Goal: Task Accomplishment & Management: Manage account settings

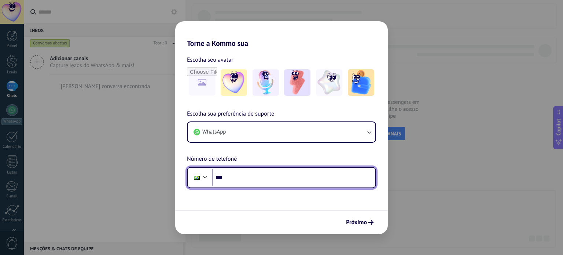
click at [253, 176] on input "***" at bounding box center [293, 177] width 163 height 17
type input "**********"
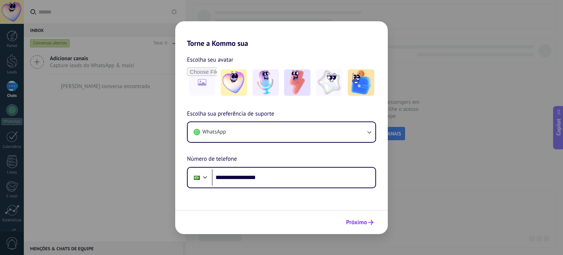
click at [358, 217] on button "Próximo" at bounding box center [360, 222] width 34 height 12
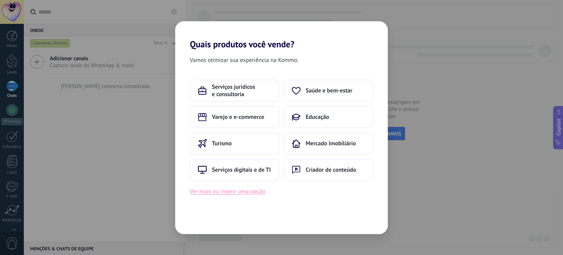
click at [258, 193] on button "Ver mais ou inserir uma opção" at bounding box center [227, 191] width 75 height 10
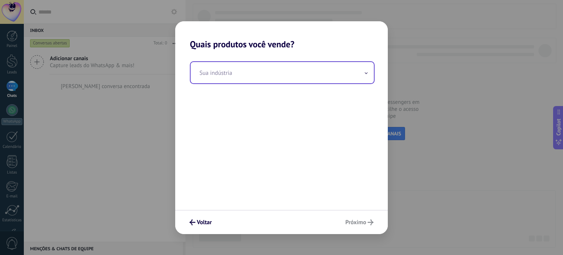
click at [251, 70] on input "text" at bounding box center [281, 72] width 183 height 21
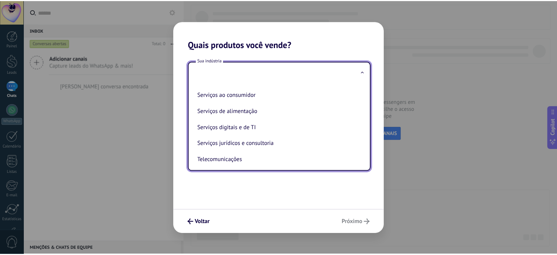
scroll to position [126, 0]
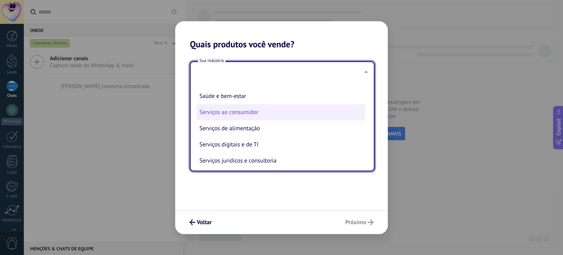
click at [243, 117] on li "Serviços ao consumidor" at bounding box center [280, 112] width 169 height 16
type input "**********"
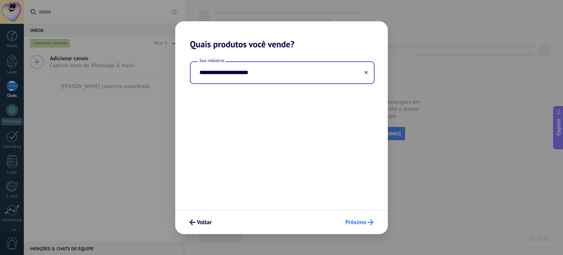
click at [362, 223] on span "Próximo" at bounding box center [355, 221] width 21 height 5
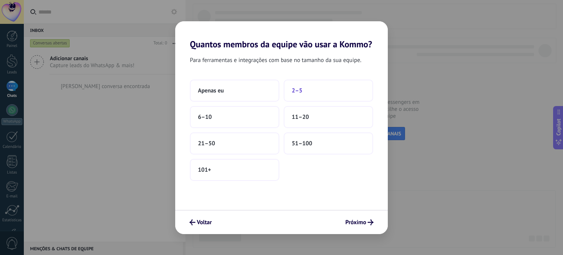
click at [297, 95] on button "2–5" at bounding box center [328, 90] width 89 height 22
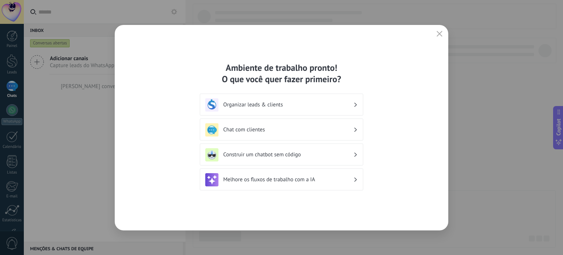
click at [358, 104] on div "Organizar leads & clients" at bounding box center [281, 104] width 163 height 22
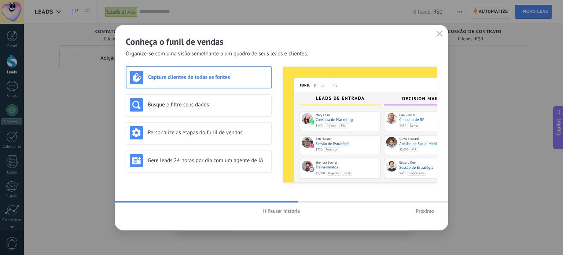
click at [425, 211] on span "Próximo" at bounding box center [424, 210] width 18 height 5
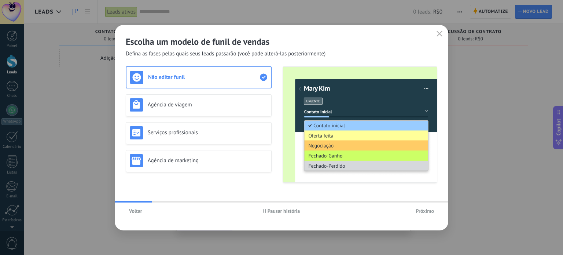
click at [425, 211] on span "Próximo" at bounding box center [424, 210] width 18 height 5
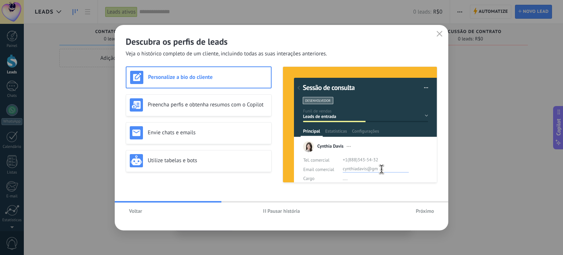
click at [136, 211] on span "Voltar" at bounding box center [135, 210] width 13 height 5
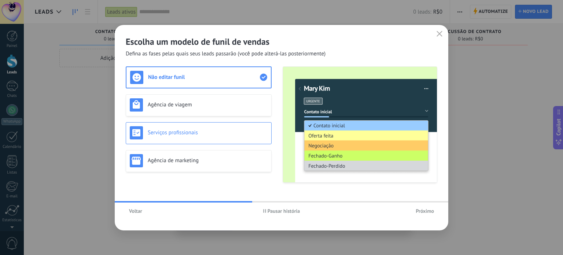
click at [169, 137] on div "Serviços profissionais" at bounding box center [199, 132] width 138 height 13
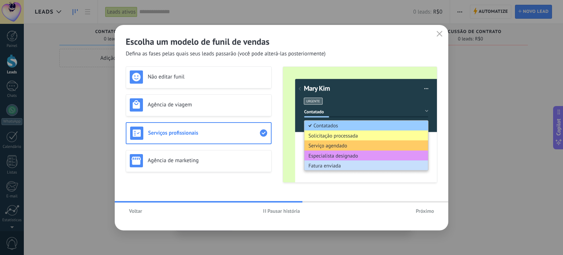
click at [138, 211] on span "Voltar" at bounding box center [135, 210] width 13 height 5
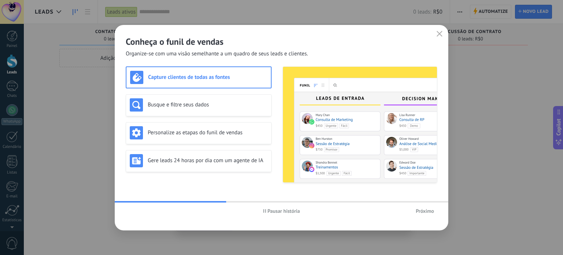
click at [421, 211] on span "Próximo" at bounding box center [424, 210] width 18 height 5
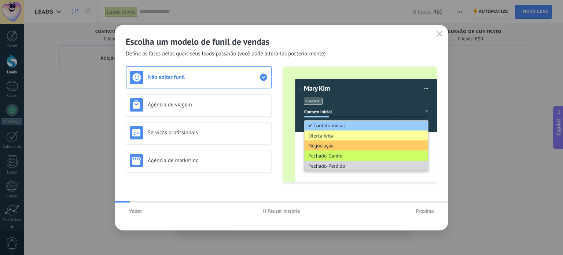
click at [421, 211] on span "Próximo" at bounding box center [424, 210] width 18 height 5
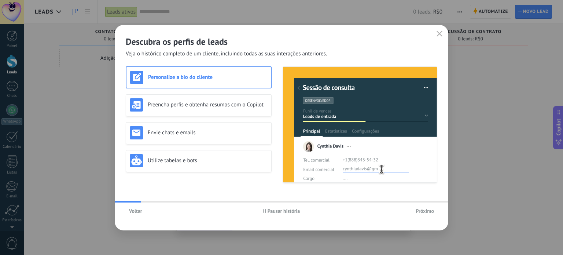
click at [138, 210] on span "Voltar" at bounding box center [135, 210] width 13 height 5
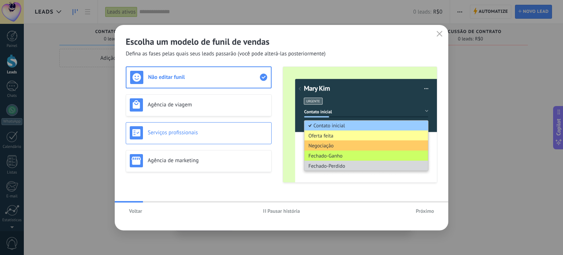
click at [177, 134] on h3 "Serviços profissionais" at bounding box center [208, 132] width 120 height 7
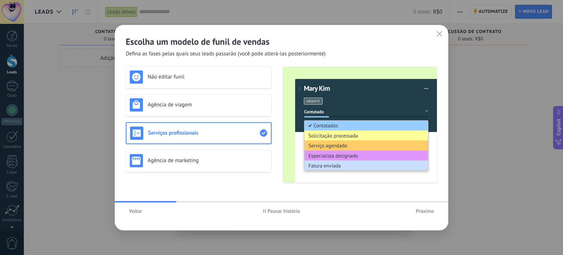
click at [423, 212] on span "Próximo" at bounding box center [424, 210] width 18 height 5
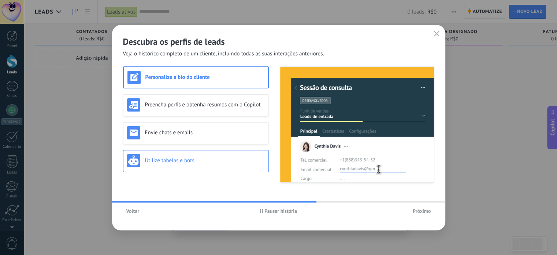
click at [174, 160] on h3 "Utilize tabelas e bots" at bounding box center [205, 160] width 120 height 7
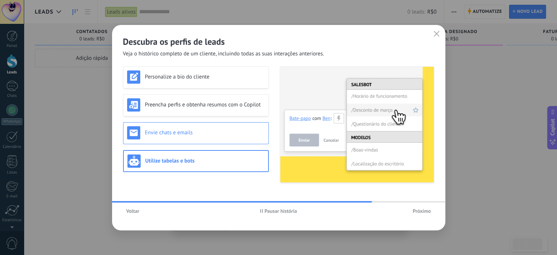
click at [183, 135] on h3 "Envie chats e emails" at bounding box center [205, 132] width 120 height 7
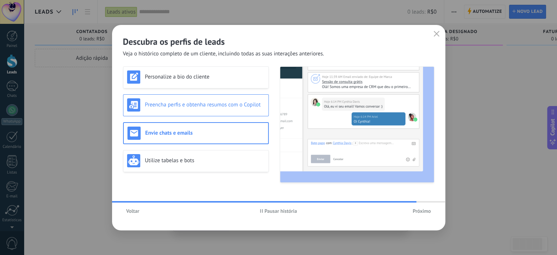
click at [182, 100] on div "Preencha perfis e obtenha resumos com o Copilot" at bounding box center [196, 104] width 138 height 13
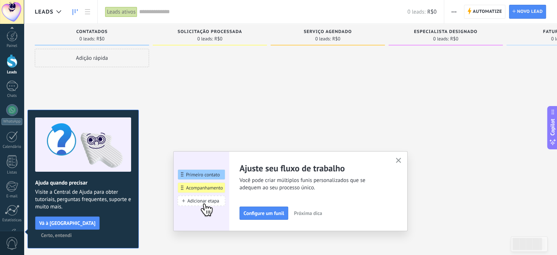
scroll to position [50, 0]
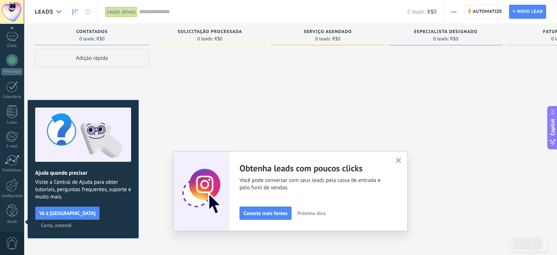
click at [401, 160] on icon "button" at bounding box center [398, 160] width 5 height 5
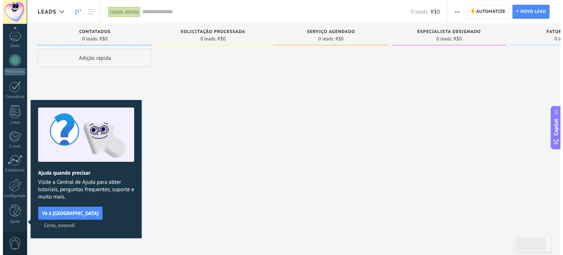
scroll to position [0, 0]
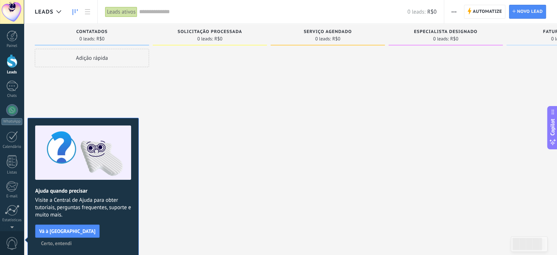
click at [72, 240] on span "Certo, entendi" at bounding box center [56, 242] width 31 height 5
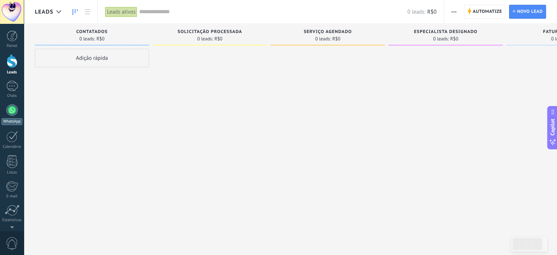
click at [11, 110] on div at bounding box center [12, 110] width 12 height 12
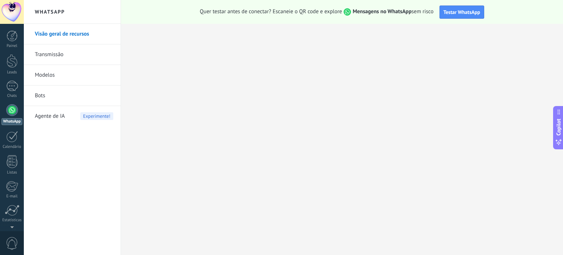
click at [46, 54] on link "Transmissão" at bounding box center [74, 54] width 78 height 21
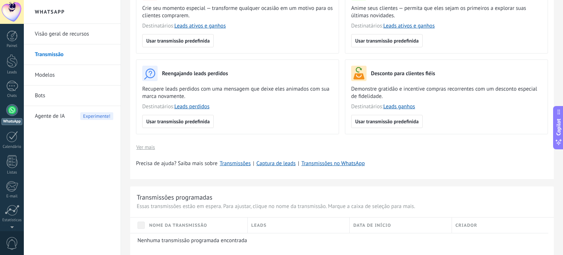
scroll to position [147, 0]
click at [64, 78] on link "Modelos" at bounding box center [74, 75] width 78 height 21
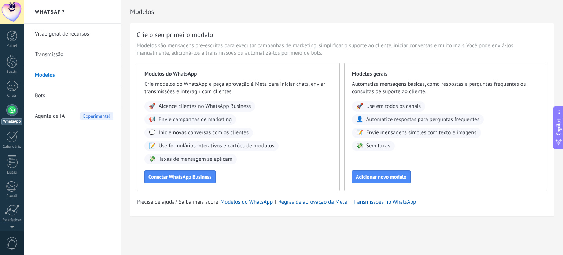
click at [40, 92] on link "Bots" at bounding box center [74, 95] width 78 height 21
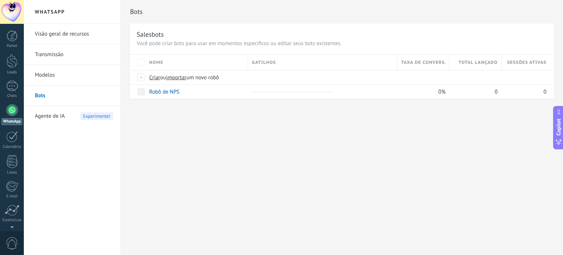
click at [58, 119] on span "Agente de IA" at bounding box center [50, 116] width 30 height 21
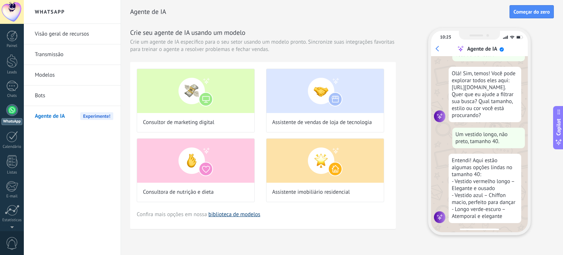
scroll to position [23, 0]
click at [246, 215] on link "biblioteca de modelos" at bounding box center [234, 214] width 52 height 7
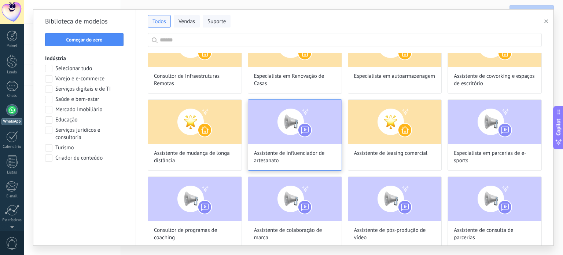
scroll to position [0, 0]
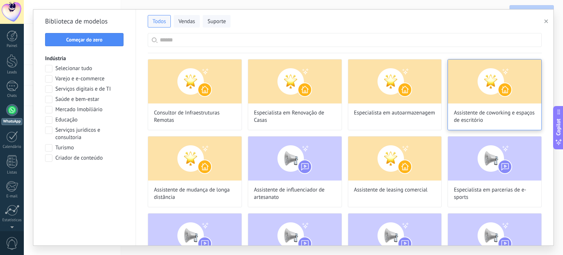
click at [467, 94] on img at bounding box center [494, 81] width 93 height 44
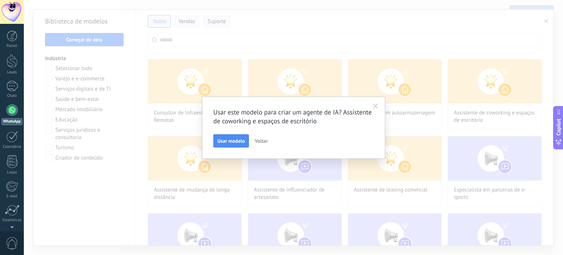
scroll to position [83, 0]
click at [222, 141] on span "Usar modelo" at bounding box center [230, 140] width 27 height 5
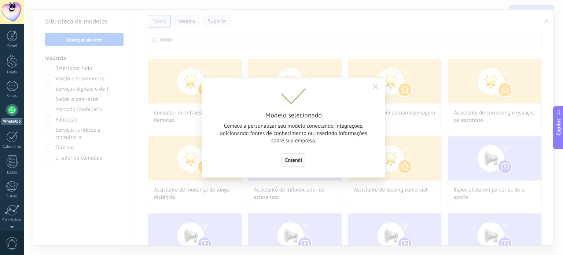
click at [296, 159] on span "Entendi" at bounding box center [293, 159] width 17 height 5
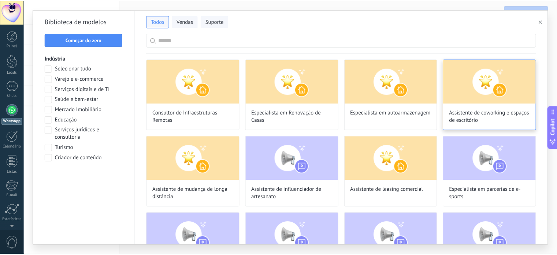
scroll to position [128, 0]
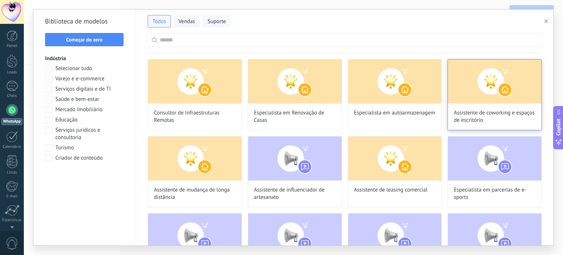
click at [470, 105] on div "Assistente de coworking e espaços de escritório" at bounding box center [494, 94] width 94 height 71
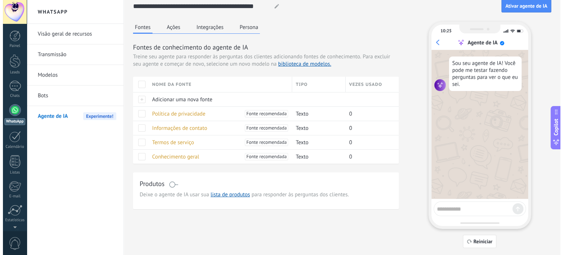
scroll to position [7, 0]
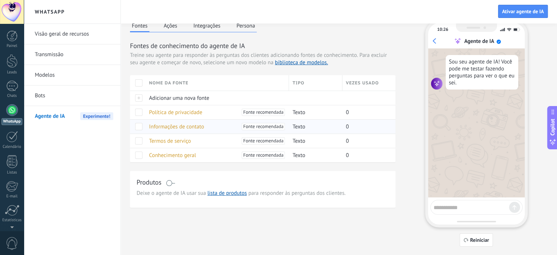
click at [169, 126] on span "Informações de contato" at bounding box center [176, 126] width 55 height 7
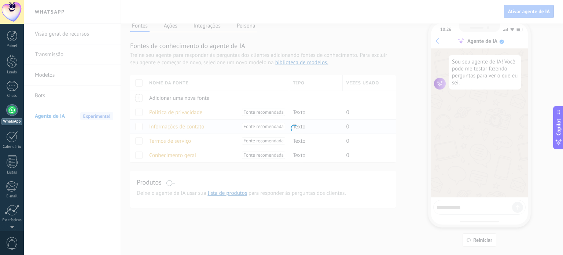
type input "**********"
type textarea "**********"
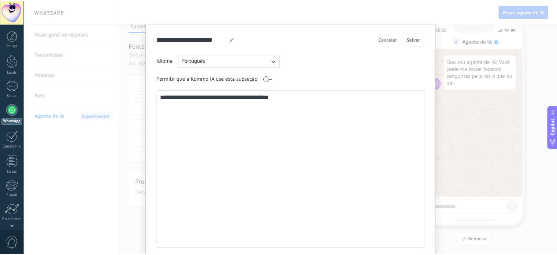
scroll to position [0, 0]
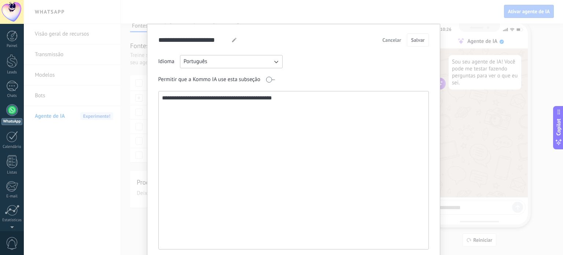
click at [395, 42] on span "Cancelar" at bounding box center [391, 39] width 19 height 5
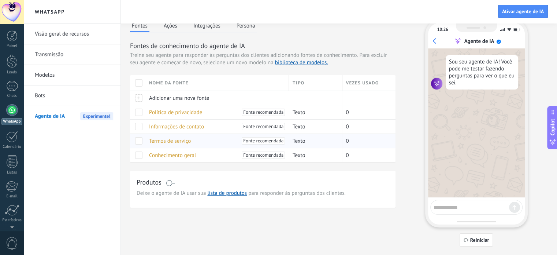
click at [164, 140] on span "Termos de serviço" at bounding box center [170, 140] width 42 height 7
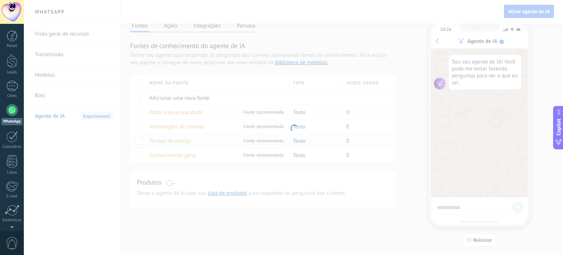
type input "**********"
type textarea "**********"
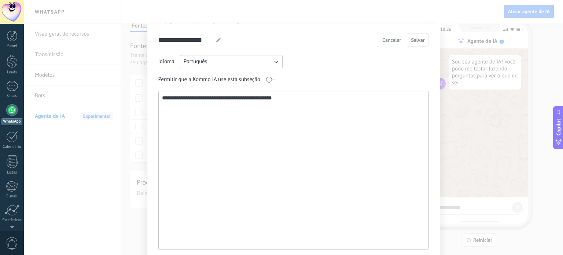
click at [393, 41] on span "Cancelar" at bounding box center [391, 39] width 19 height 5
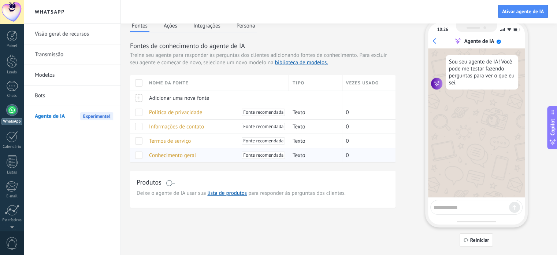
click at [185, 155] on span "Conhecimento geral" at bounding box center [172, 155] width 47 height 7
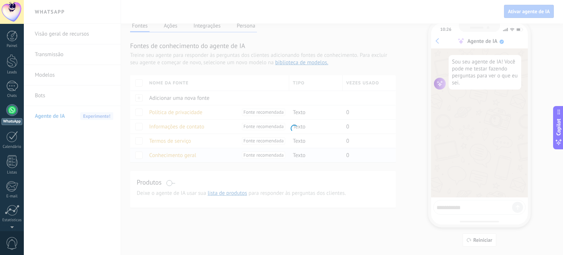
type input "**********"
type textarea "**********"
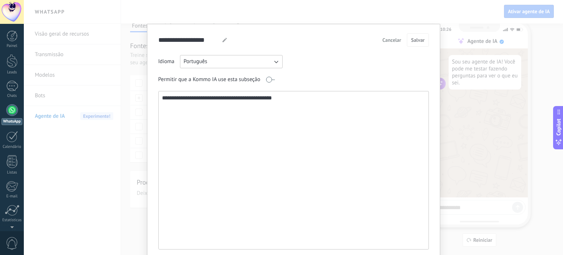
click at [385, 41] on span "Cancelar" at bounding box center [391, 39] width 19 height 5
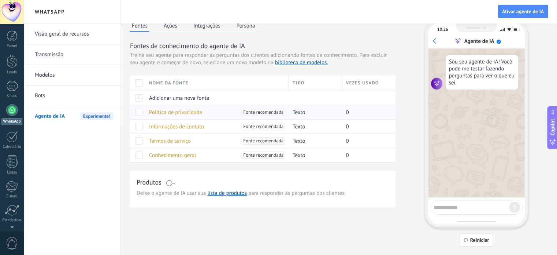
click at [181, 111] on span "Política de privacidade" at bounding box center [175, 112] width 53 height 7
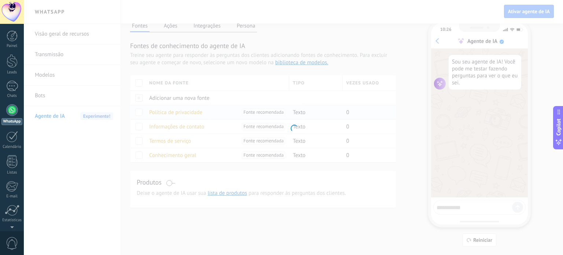
type input "**********"
type textarea "**********"
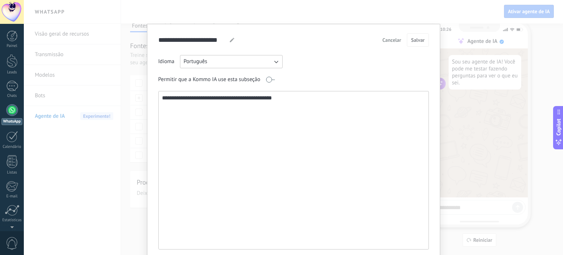
click at [391, 42] on span "Cancelar" at bounding box center [391, 39] width 19 height 5
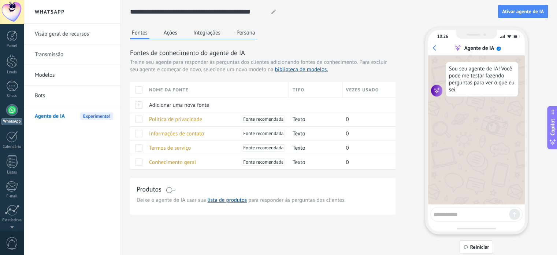
click at [174, 31] on button "Ações" at bounding box center [170, 32] width 17 height 11
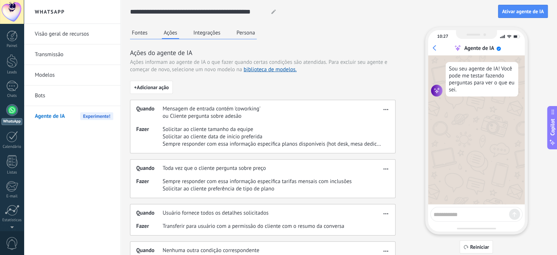
click at [201, 32] on button "Integrações" at bounding box center [207, 32] width 31 height 11
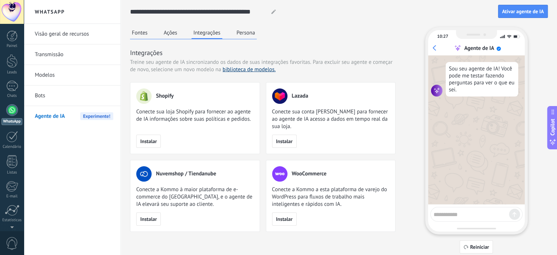
click at [248, 68] on link "biblioteca de modelos." at bounding box center [249, 69] width 53 height 7
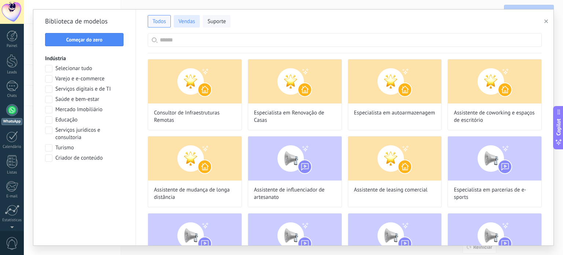
click at [182, 21] on span "Vendas" at bounding box center [186, 21] width 16 height 7
click at [10, 112] on div at bounding box center [12, 110] width 12 height 12
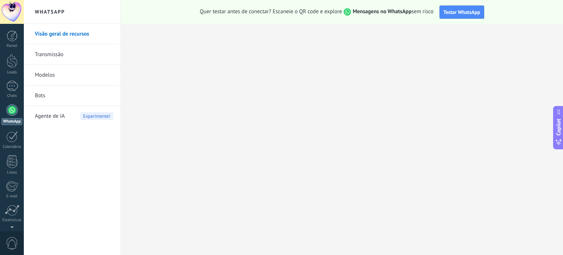
click at [59, 118] on span "Agente de IA" at bounding box center [50, 116] width 30 height 21
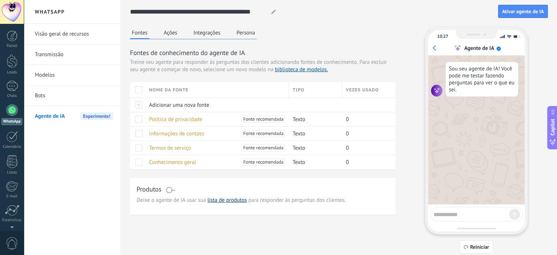
click at [237, 198] on link "lista de produtos" at bounding box center [227, 199] width 40 height 7
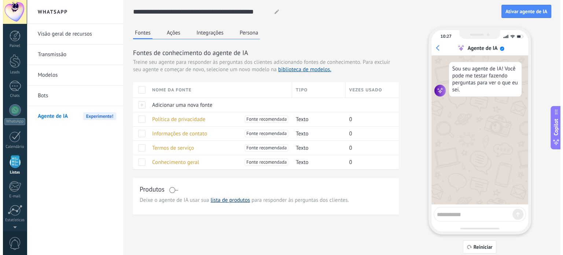
scroll to position [45, 0]
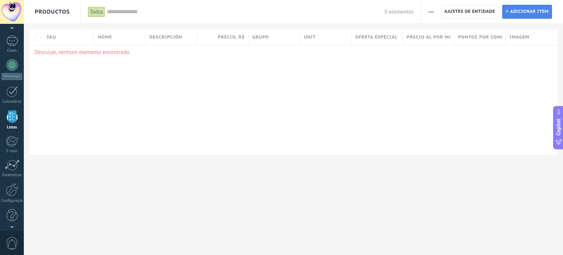
click at [518, 10] on span "Adicionar item" at bounding box center [529, 11] width 39 height 13
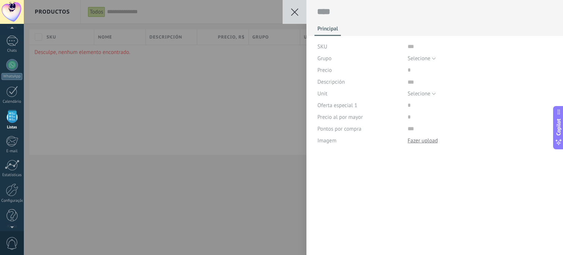
scroll to position [7, 0]
click at [422, 60] on span "Selecione" at bounding box center [418, 58] width 23 height 7
click at [347, 73] on div "Precio" at bounding box center [359, 70] width 85 height 12
click at [404, 70] on div "Precio" at bounding box center [434, 70] width 235 height 12
click at [409, 69] on input "price" at bounding box center [430, 70] width 47 height 12
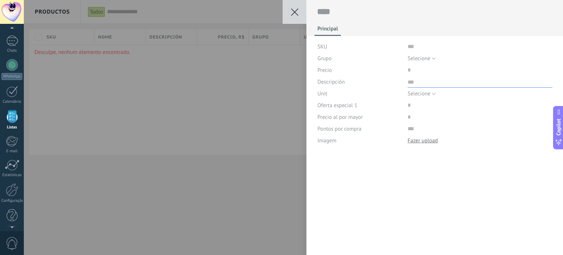
click at [408, 84] on textarea at bounding box center [479, 82] width 145 height 12
click at [294, 10] on icon at bounding box center [294, 11] width 7 height 7
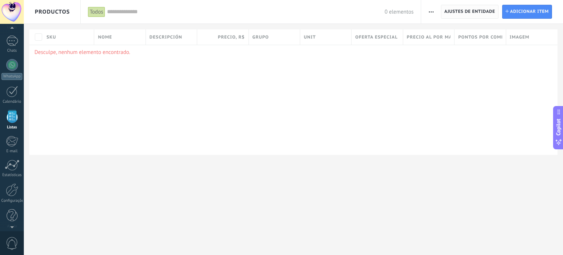
click at [478, 14] on span "Ajustes de entidade" at bounding box center [469, 11] width 51 height 13
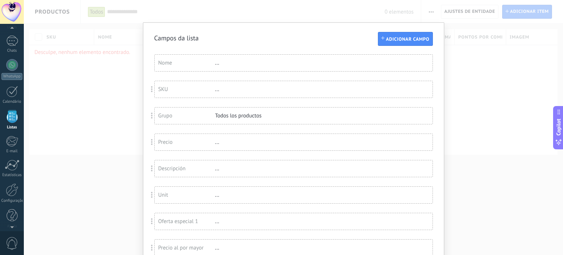
scroll to position [0, 0]
click at [100, 68] on div "Campos da lista Adicionar campo Você atingiu o limite de campos personalizados …" at bounding box center [293, 127] width 539 height 255
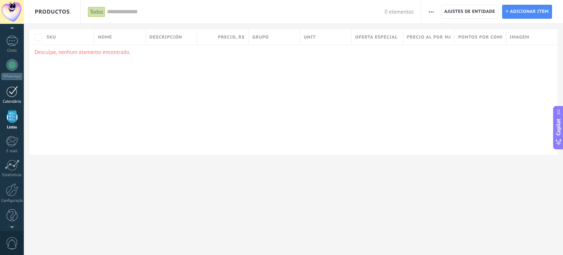
click at [12, 92] on div at bounding box center [12, 91] width 12 height 11
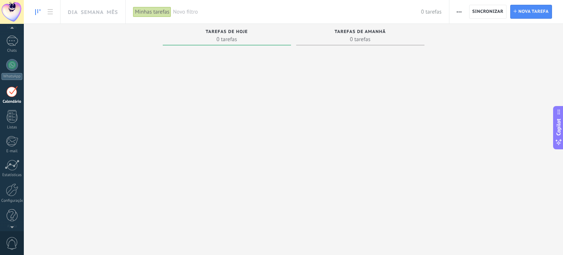
scroll to position [21, 0]
click at [495, 13] on span "Sincronizar" at bounding box center [487, 12] width 31 height 4
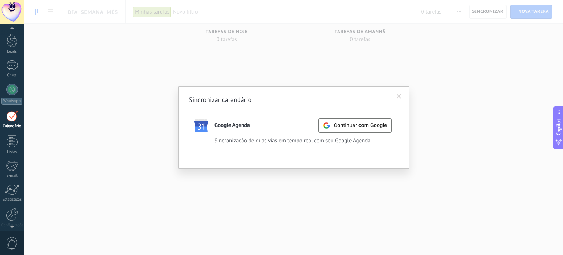
click at [399, 97] on span at bounding box center [398, 96] width 5 height 5
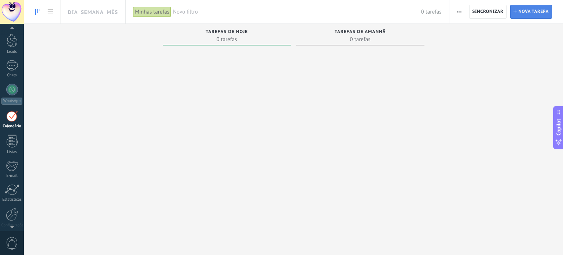
click at [533, 10] on span "Nova tarefa" at bounding box center [533, 11] width 30 height 13
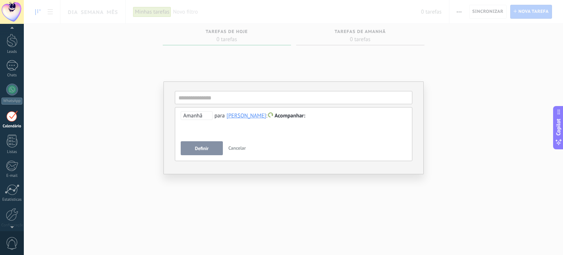
click at [475, 114] on div "**********" at bounding box center [293, 127] width 539 height 255
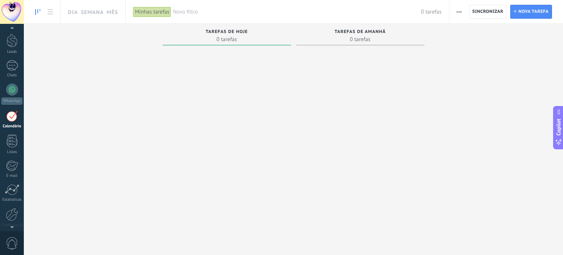
click at [7, 115] on div at bounding box center [12, 115] width 12 height 11
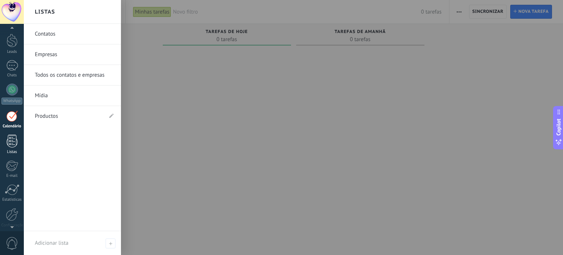
click at [7, 141] on div at bounding box center [12, 140] width 11 height 13
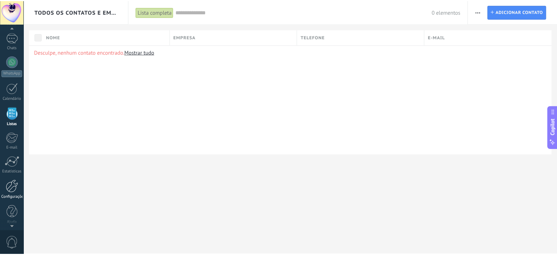
scroll to position [50, 0]
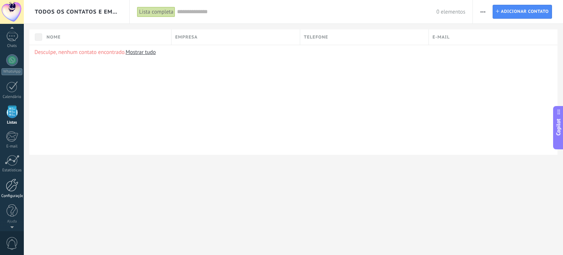
click at [14, 186] on div at bounding box center [12, 184] width 12 height 13
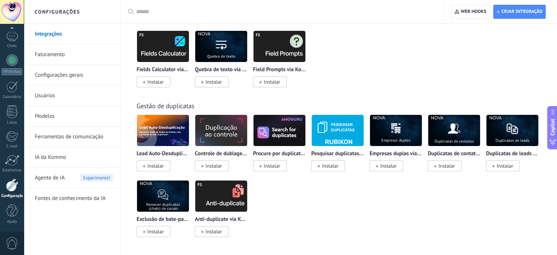
scroll to position [2905, 0]
click at [50, 181] on span "Agente de IA" at bounding box center [50, 177] width 30 height 21
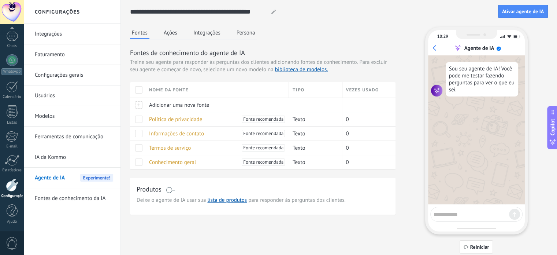
click at [51, 155] on link "IA da Kommo" at bounding box center [74, 157] width 78 height 21
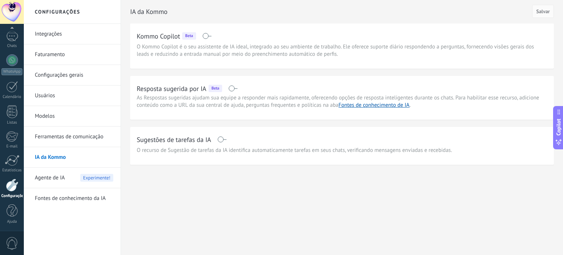
click at [84, 202] on link "Fontes de conhecimento da IA" at bounding box center [74, 198] width 78 height 21
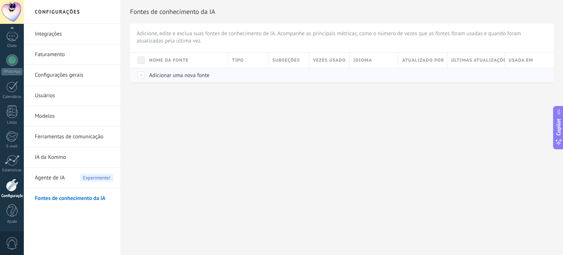
click at [183, 73] on span "Adicionar uma nova fonte" at bounding box center [179, 75] width 60 height 7
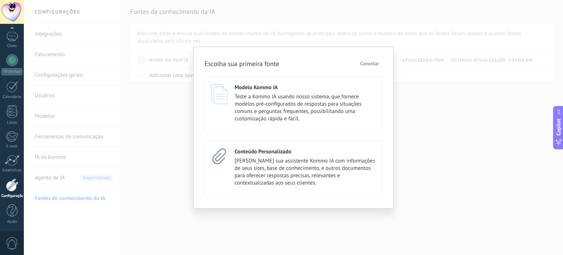
click at [412, 169] on div "Escolha sua primeira fonte Cancelar Modelo Kommo IA Teste a Kommo IA usando nos…" at bounding box center [293, 127] width 539 height 255
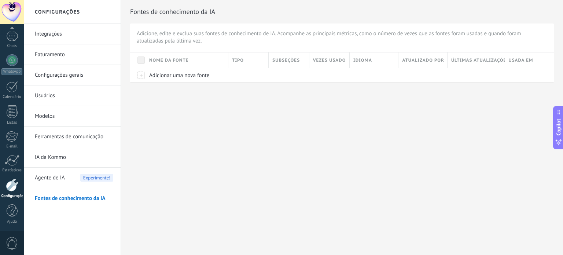
click at [55, 115] on link "Modelos" at bounding box center [74, 116] width 78 height 21
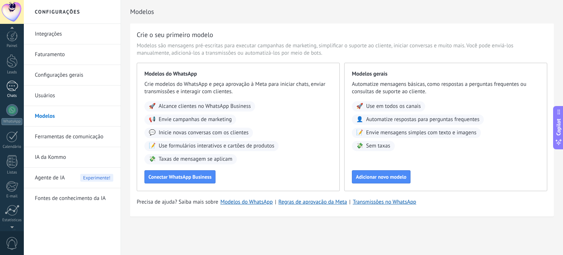
click at [11, 83] on div at bounding box center [12, 86] width 12 height 11
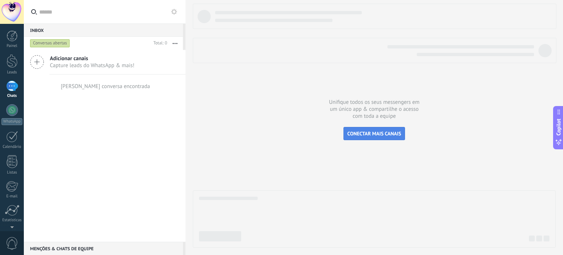
click at [372, 133] on span "CONECTAR MAIS CANAIS" at bounding box center [374, 133] width 54 height 7
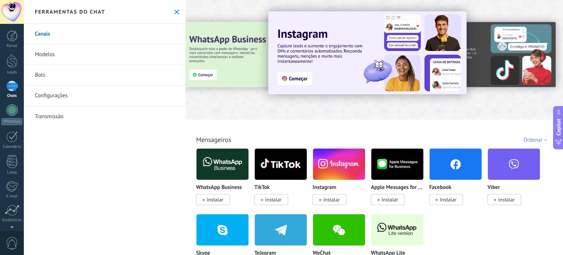
click at [70, 114] on link "Transmissão" at bounding box center [105, 116] width 162 height 21
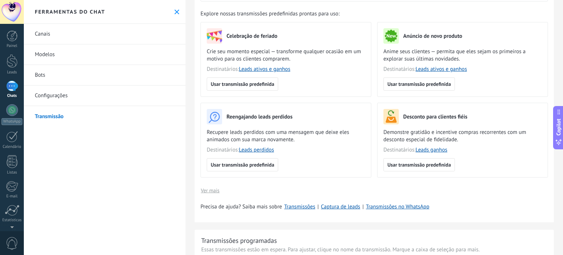
scroll to position [110, 0]
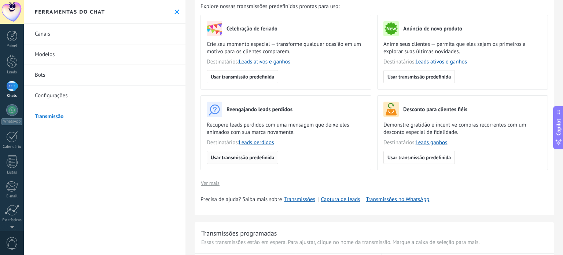
click at [261, 156] on span "Usar transmissão predefinida" at bounding box center [242, 157] width 63 height 5
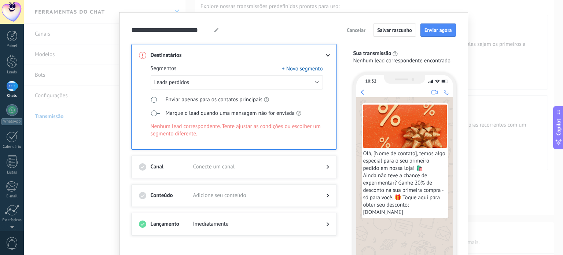
scroll to position [0, 0]
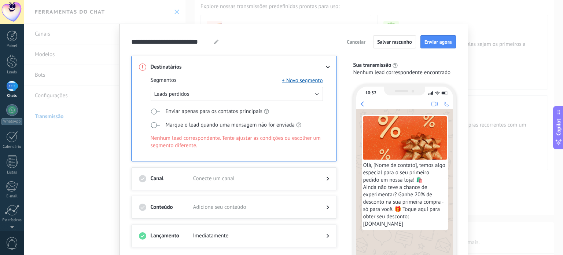
click at [351, 40] on span "Cancelar" at bounding box center [356, 41] width 19 height 5
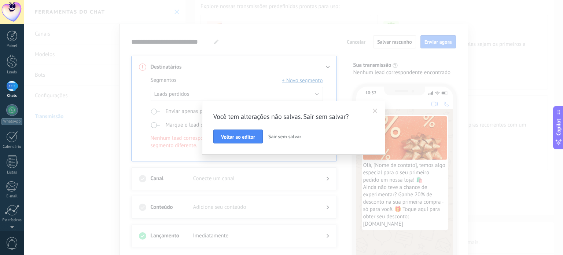
click at [284, 135] on span "Sair sem salvar" at bounding box center [284, 136] width 33 height 7
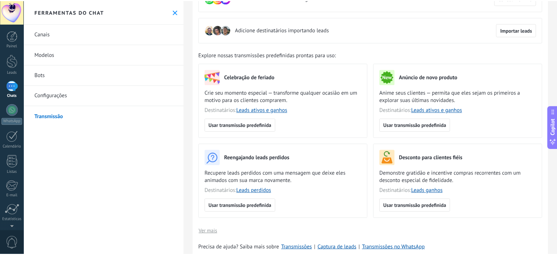
scroll to position [73, 0]
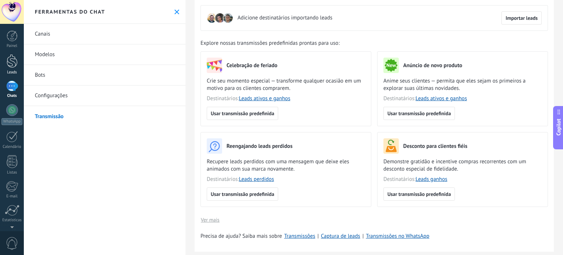
click at [12, 62] on div at bounding box center [12, 61] width 11 height 14
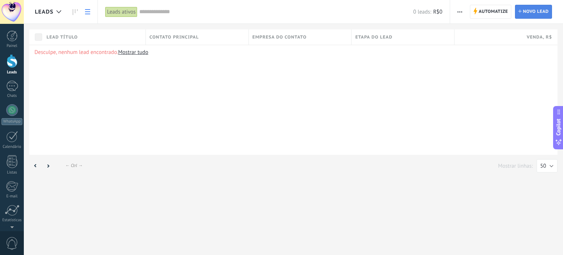
click at [530, 12] on span "Novo lead" at bounding box center [536, 11] width 26 height 13
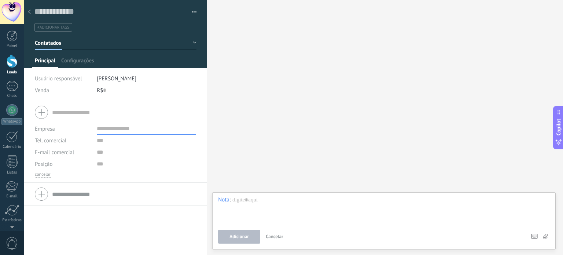
click at [44, 111] on div at bounding box center [115, 112] width 161 height 18
click at [76, 113] on input "text" at bounding box center [124, 112] width 144 height 12
click at [8, 37] on div at bounding box center [12, 35] width 11 height 11
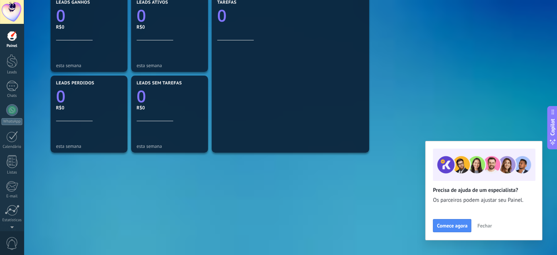
scroll to position [264, 0]
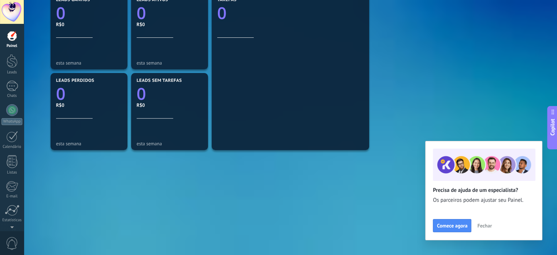
click at [490, 225] on span "Fechar" at bounding box center [484, 225] width 15 height 5
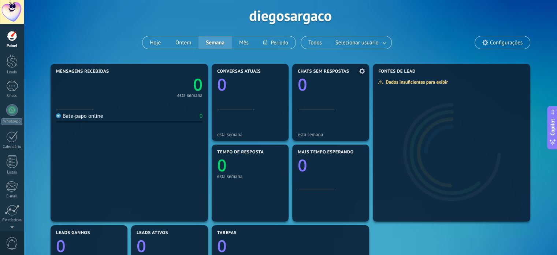
scroll to position [0, 0]
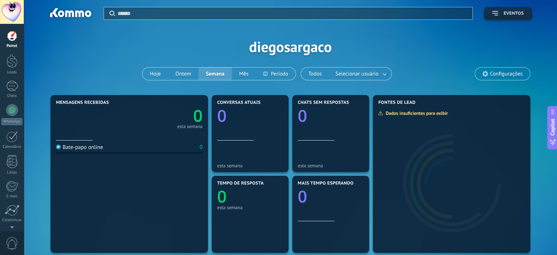
click at [504, 13] on span "Eventos" at bounding box center [514, 13] width 20 height 5
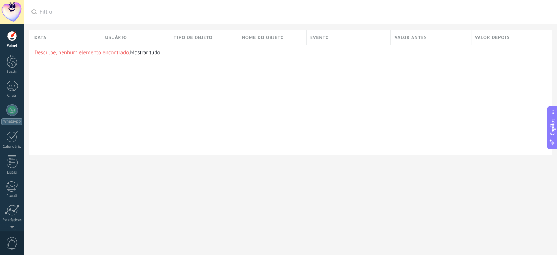
click at [16, 38] on div at bounding box center [12, 35] width 11 height 11
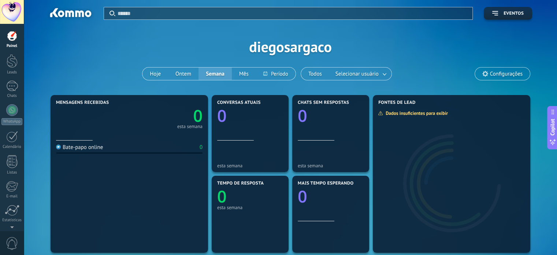
click at [504, 74] on span "Configurações" at bounding box center [506, 74] width 33 height 6
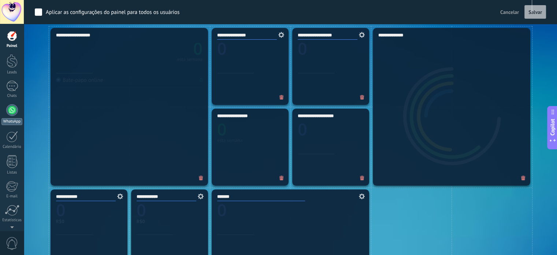
scroll to position [147, 0]
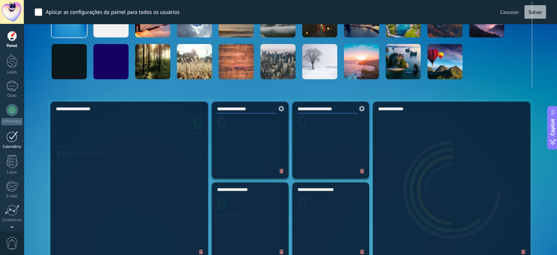
click at [4, 140] on link "Calendário" at bounding box center [12, 140] width 24 height 18
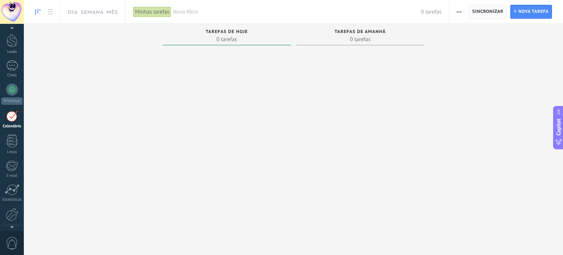
click at [494, 11] on span "Sincronizar" at bounding box center [487, 12] width 31 height 4
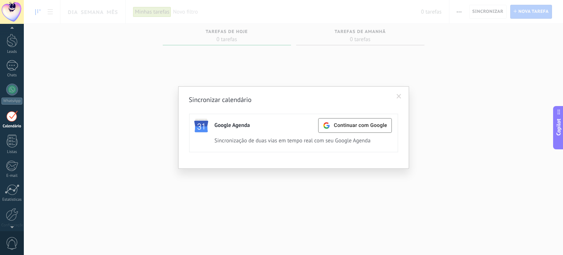
click at [401, 97] on span at bounding box center [399, 96] width 12 height 12
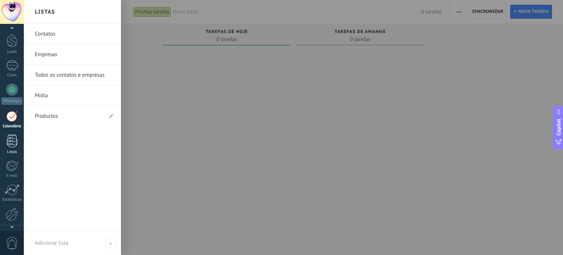
click at [12, 143] on div at bounding box center [12, 140] width 11 height 13
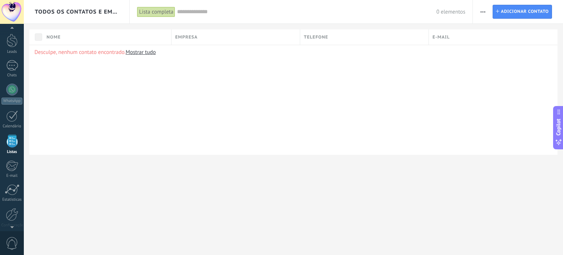
scroll to position [45, 0]
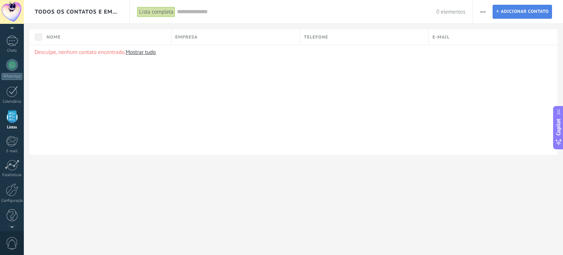
click at [511, 13] on span "Adicionar contato" at bounding box center [524, 11] width 48 height 13
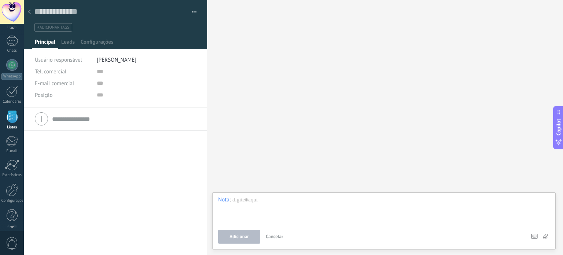
click at [193, 11] on button "button" at bounding box center [191, 12] width 11 height 11
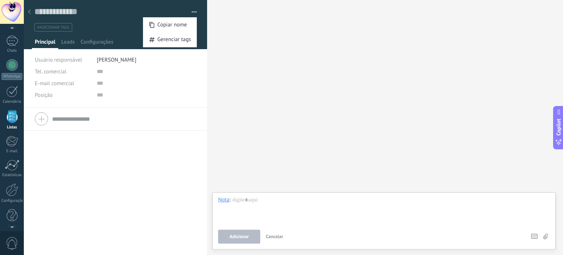
click at [8, 117] on div at bounding box center [12, 116] width 11 height 13
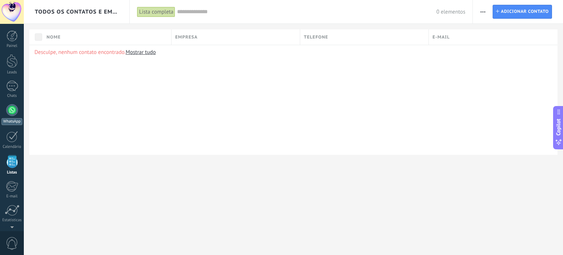
click at [10, 109] on div at bounding box center [12, 110] width 12 height 12
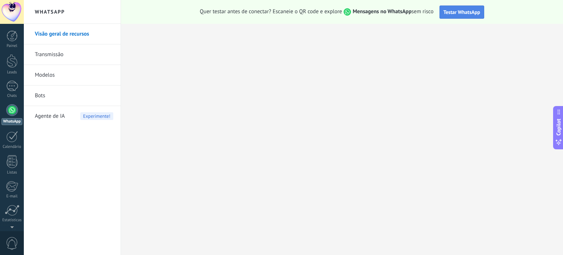
click at [455, 11] on span "Testar WhatsApp" at bounding box center [461, 12] width 37 height 7
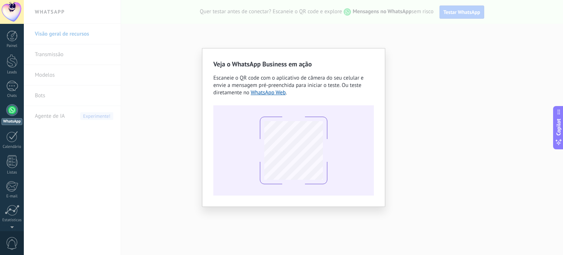
click at [438, 112] on div "Veja o WhatsApp Business em ação Escaneie o QR code com o aplicativo de câmera …" at bounding box center [293, 127] width 539 height 255
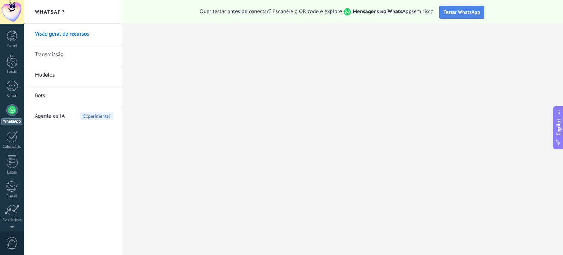
click at [457, 12] on span "Testar WhatsApp" at bounding box center [461, 12] width 37 height 7
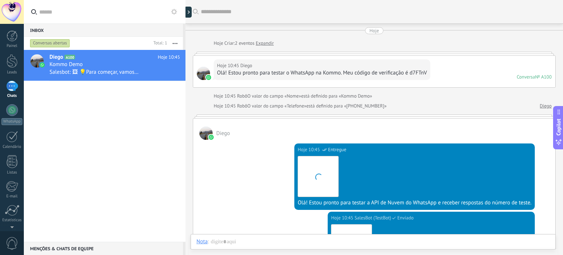
scroll to position [208, 0]
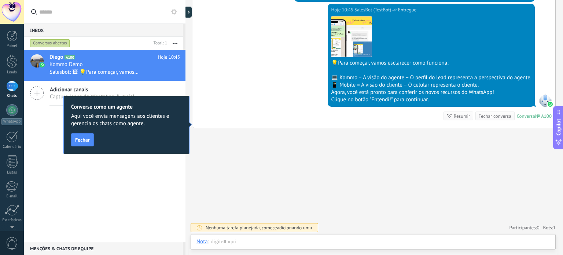
click at [90, 137] on button "Fechar" at bounding box center [82, 139] width 23 height 13
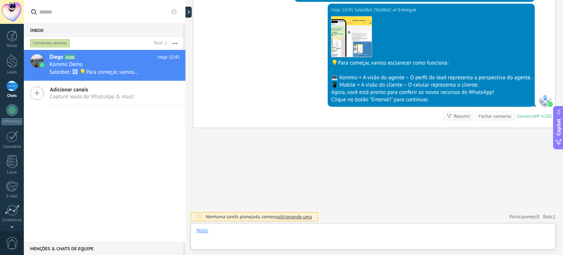
click at [275, 233] on div at bounding box center [372, 238] width 353 height 22
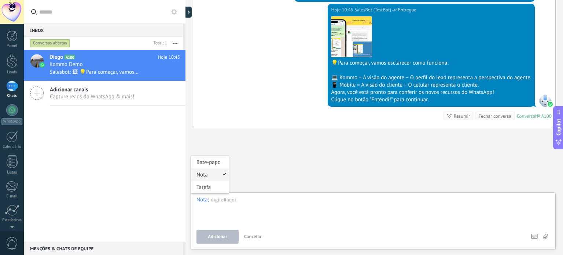
click at [204, 200] on div "Nota" at bounding box center [201, 199] width 11 height 7
click at [242, 203] on div at bounding box center [372, 210] width 353 height 28
click at [220, 235] on span "Adicionar" at bounding box center [217, 236] width 19 height 5
click at [549, 235] on label at bounding box center [546, 236] width 7 height 5
click at [0, 0] on input "file" at bounding box center [0, 0] width 0 height 0
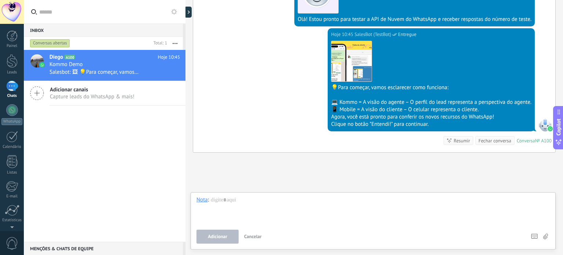
scroll to position [171, 0]
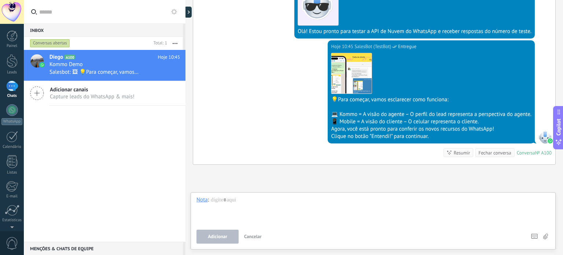
click at [408, 111] on div "💻 Kommo = A visão do agente – O perfil do lead representa a perspectiva do agen…" at bounding box center [431, 114] width 200 height 7
click at [342, 76] on img at bounding box center [351, 73] width 40 height 40
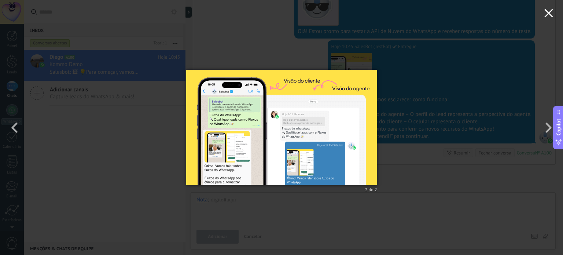
click at [552, 17] on use "button" at bounding box center [548, 13] width 8 height 8
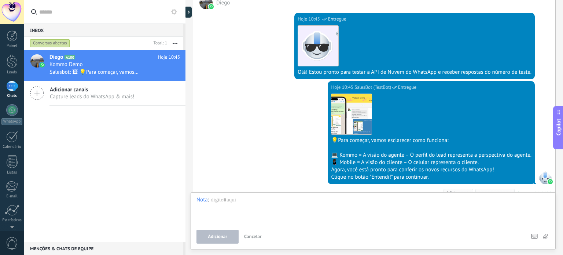
scroll to position [147, 0]
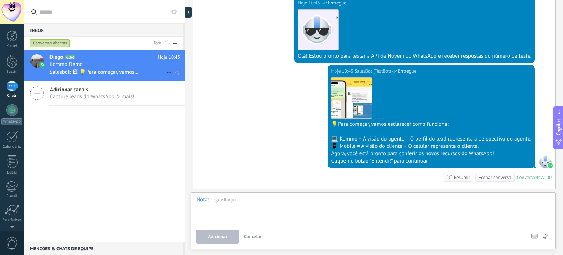
click at [144, 67] on div "Kommo Demo" at bounding box center [114, 64] width 130 height 7
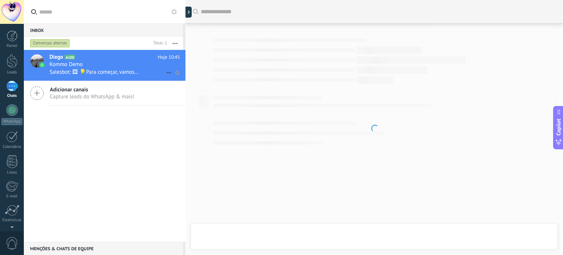
scroll to position [145, 0]
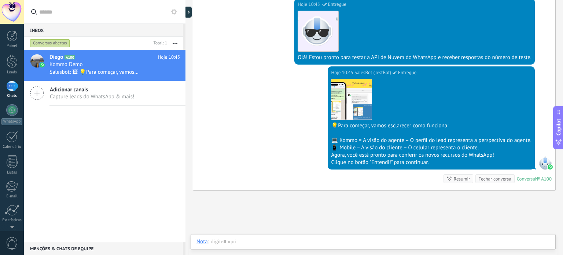
click at [447, 178] on icon at bounding box center [449, 178] width 6 height 6
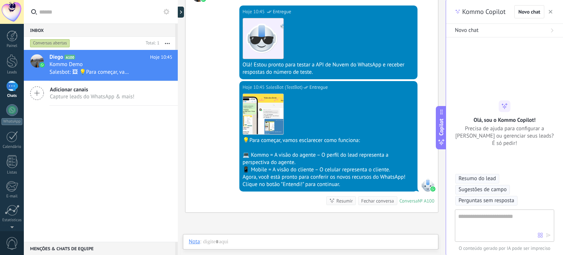
type textarea "**********"
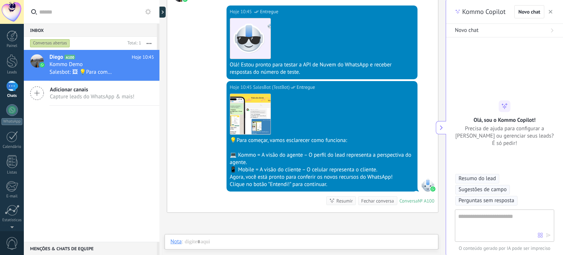
scroll to position [7, 0]
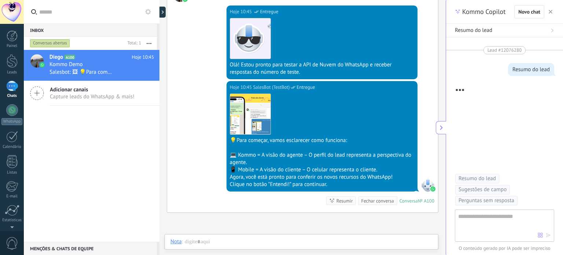
click at [549, 11] on icon "button" at bounding box center [550, 12] width 4 height 4
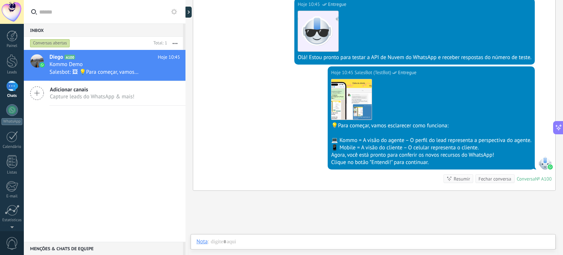
click at [85, 249] on div "Menções & Chats de equipe 0" at bounding box center [103, 247] width 159 height 13
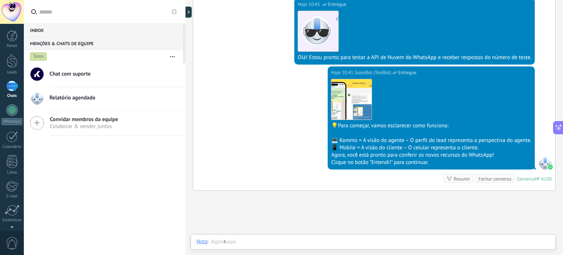
click at [61, 30] on div "Inbox 0" at bounding box center [103, 29] width 159 height 13
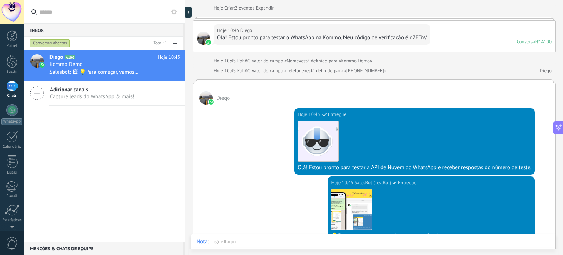
scroll to position [208, 0]
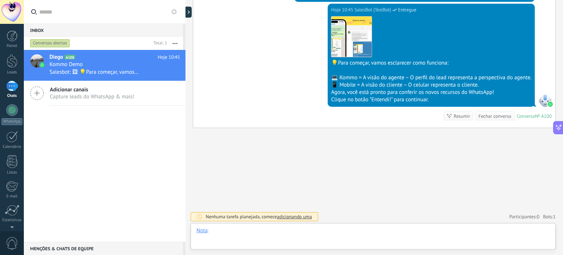
click at [270, 232] on div at bounding box center [372, 238] width 353 height 22
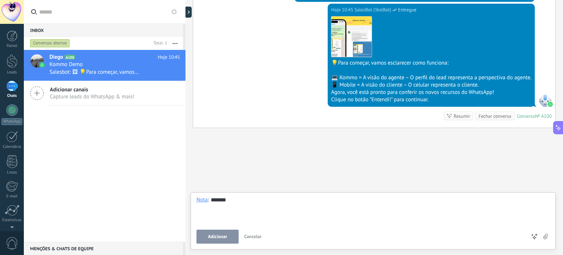
click at [209, 232] on button "Adicionar" at bounding box center [217, 236] width 42 height 14
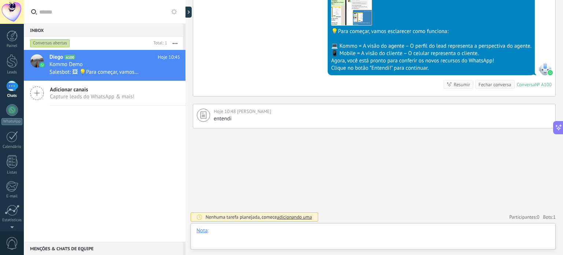
click at [214, 232] on div at bounding box center [372, 238] width 353 height 22
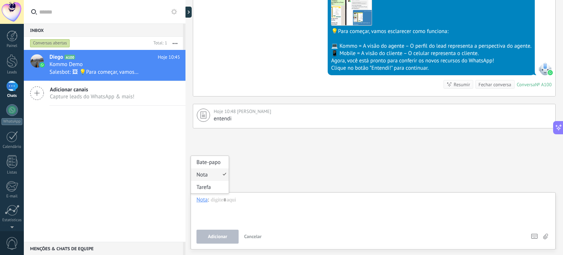
click at [201, 200] on div "Nota" at bounding box center [201, 199] width 11 height 7
click at [242, 210] on div at bounding box center [372, 210] width 353 height 28
click at [199, 197] on div "Nota" at bounding box center [201, 199] width 11 height 7
click at [204, 163] on div "Bate-papo" at bounding box center [210, 162] width 38 height 12
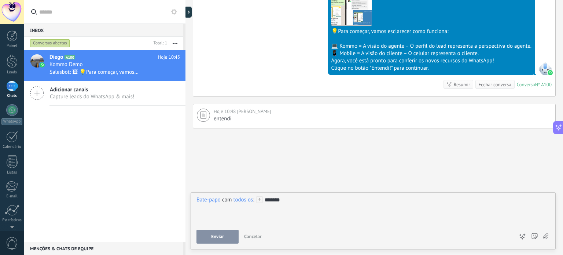
click at [219, 234] on span "Enviar" at bounding box center [217, 236] width 13 height 5
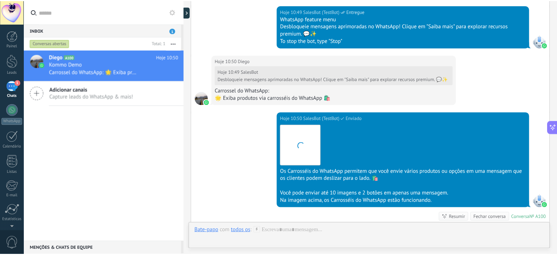
scroll to position [1070, 0]
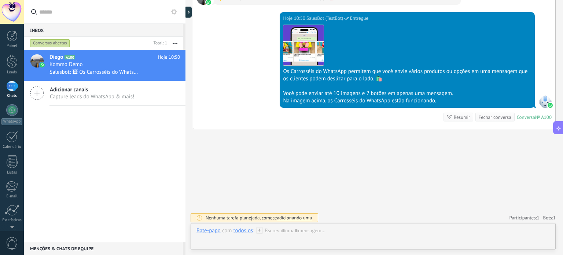
drag, startPoint x: 15, startPoint y: 32, endPoint x: 44, endPoint y: 61, distance: 41.2
click at [15, 32] on div at bounding box center [12, 35] width 11 height 11
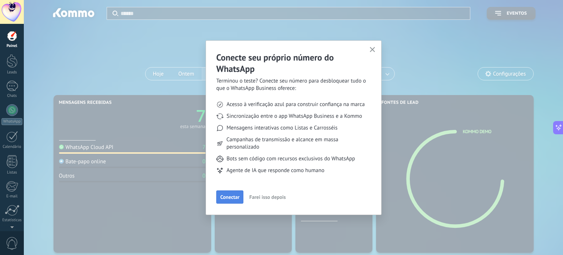
click at [230, 199] on span "Conectar" at bounding box center [229, 196] width 19 height 5
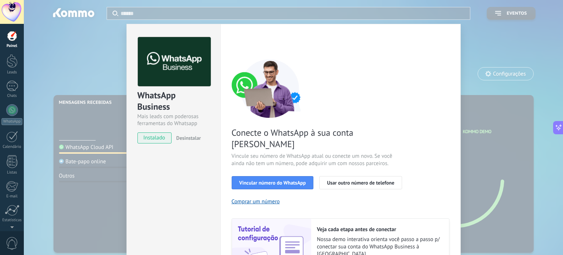
scroll to position [37, 0]
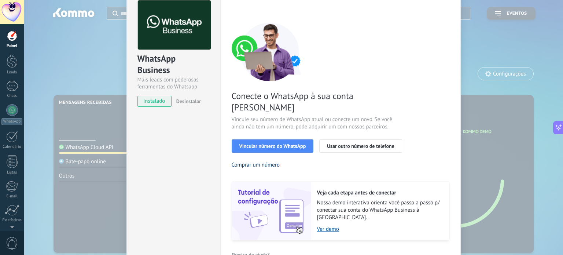
click at [262, 161] on button "Comprar um número" at bounding box center [256, 164] width 48 height 7
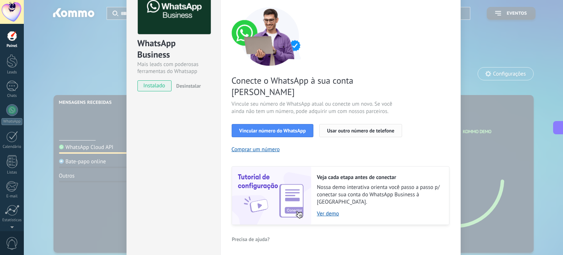
scroll to position [65, 0]
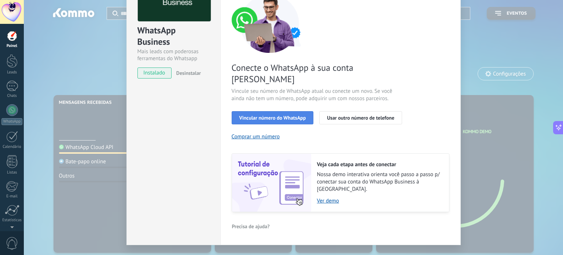
click at [289, 115] on span "Vincular número do WhatsApp" at bounding box center [272, 117] width 67 height 5
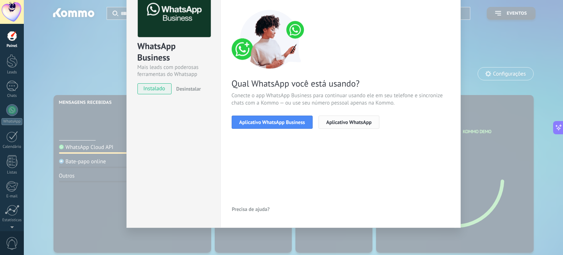
click at [350, 122] on span "Aplicativo WhatsApp" at bounding box center [348, 121] width 45 height 5
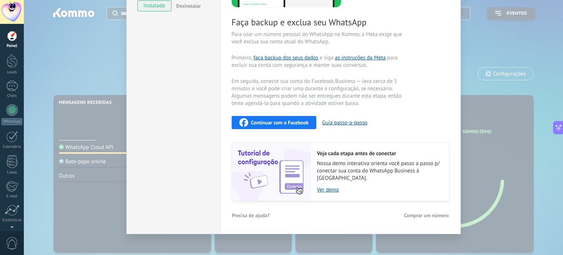
scroll to position [0, 0]
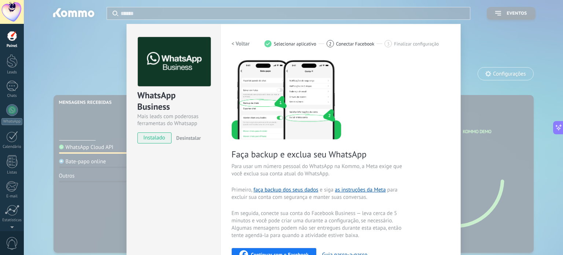
click at [241, 41] on h2 "< Voltar" at bounding box center [241, 43] width 18 height 7
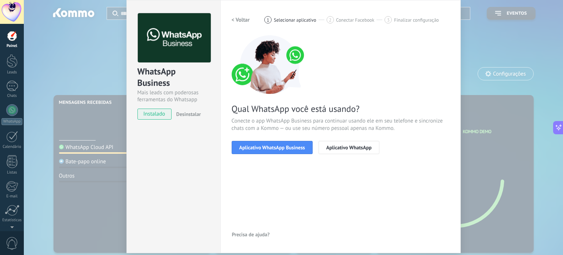
scroll to position [37, 0]
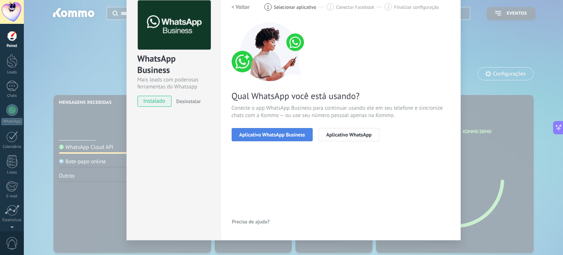
click at [290, 135] on span "Aplicativo WhatsApp Business" at bounding box center [272, 134] width 66 height 5
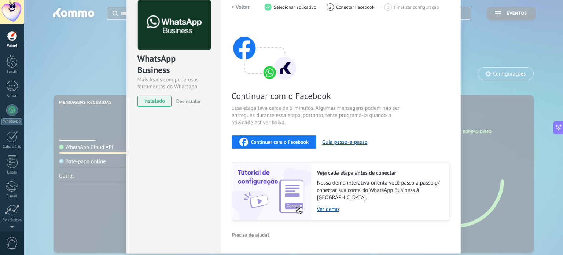
click at [298, 139] on span "Continuar com o Facebook" at bounding box center [280, 141] width 58 height 5
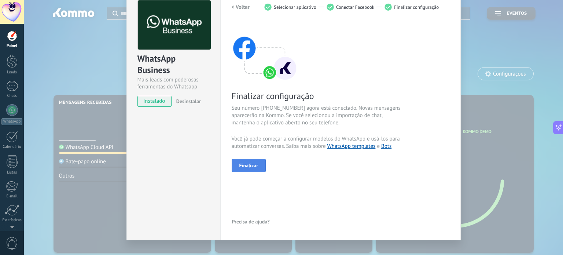
click at [240, 166] on span "Finalizar" at bounding box center [248, 165] width 19 height 5
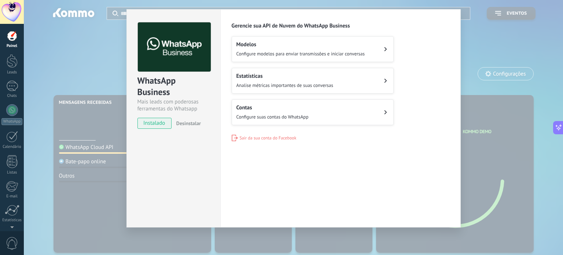
click at [315, 110] on button "Contas Configure suas contas do WhatsApp" at bounding box center [313, 112] width 162 height 26
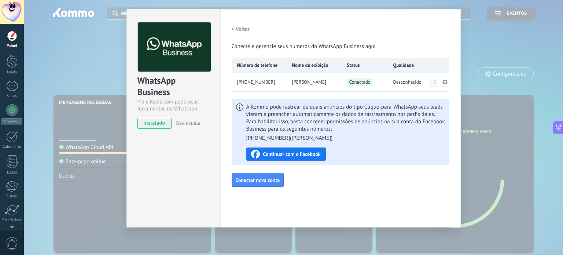
click at [444, 83] on icon at bounding box center [444, 81] width 5 height 5
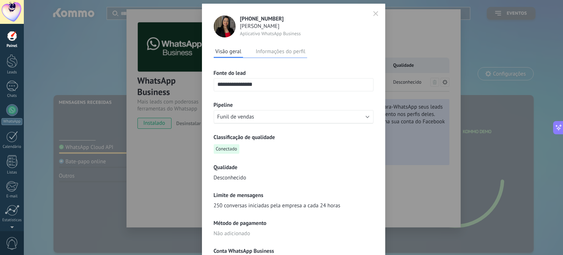
scroll to position [37, 0]
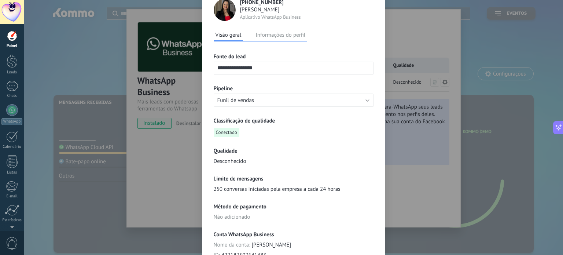
click at [267, 67] on input "**********" at bounding box center [293, 68] width 159 height 12
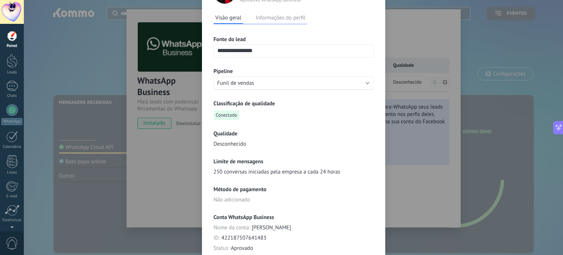
scroll to position [0, 0]
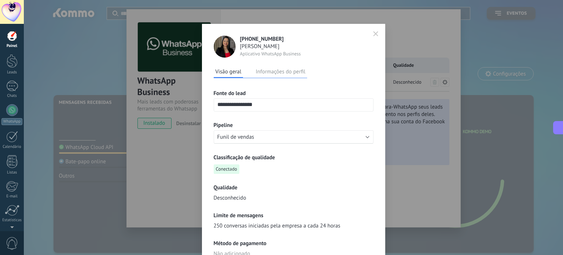
click at [283, 74] on button "Informações do perfil" at bounding box center [279, 71] width 53 height 11
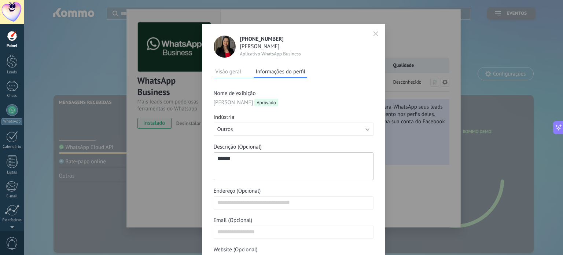
click at [375, 34] on icon "button" at bounding box center [375, 34] width 4 height 4
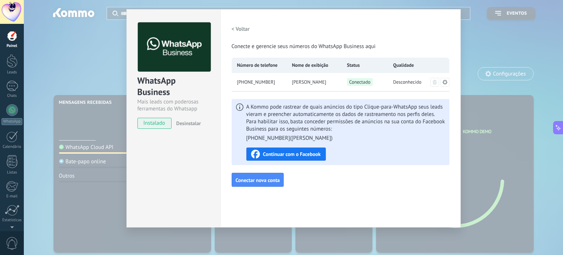
click at [234, 27] on h2 "< Voltar" at bounding box center [241, 29] width 18 height 7
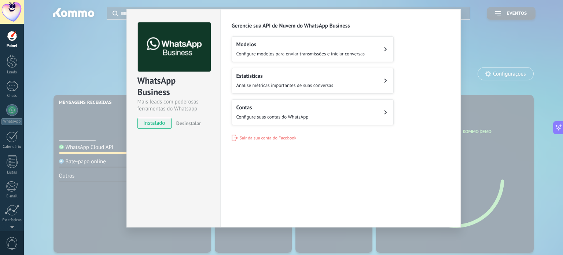
click at [284, 51] on span "Configure modelos para enviar transmissões e iniciar conversas" at bounding box center [300, 54] width 128 height 6
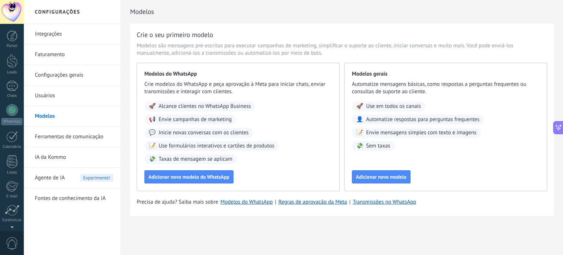
scroll to position [50, 0]
click at [12, 35] on div "40" at bounding box center [12, 36] width 12 height 11
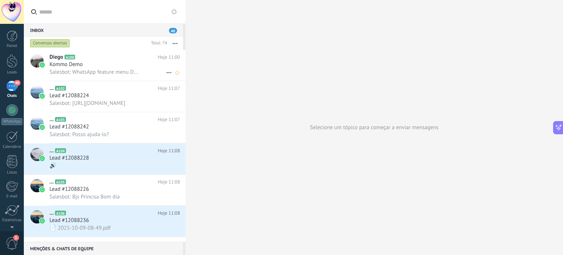
click at [104, 67] on div "Kommo Demo" at bounding box center [114, 64] width 130 height 7
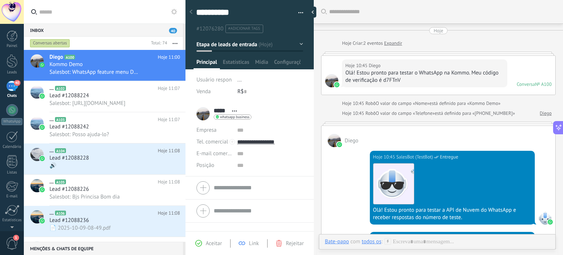
scroll to position [1013, 0]
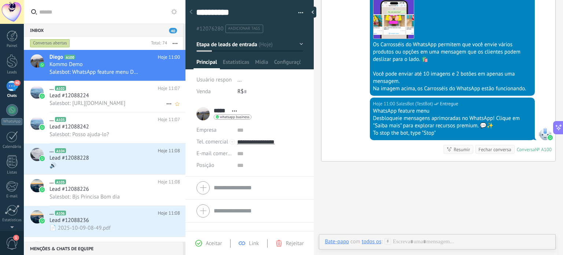
click at [113, 104] on span "Salesbot: [URL][DOMAIN_NAME]" at bounding box center [87, 103] width 76 height 7
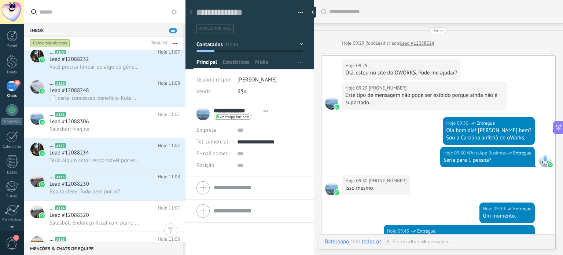
click at [368, 100] on div "Este tipo de mensagem não pode ser exibido porque ainda não é suportado." at bounding box center [424, 99] width 158 height 15
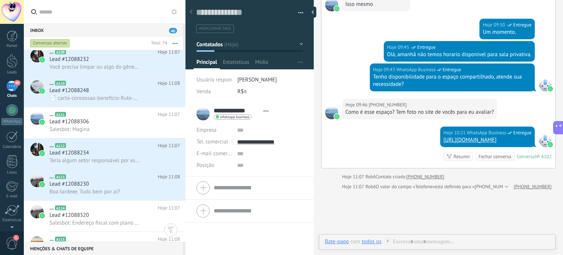
scroll to position [220, 0]
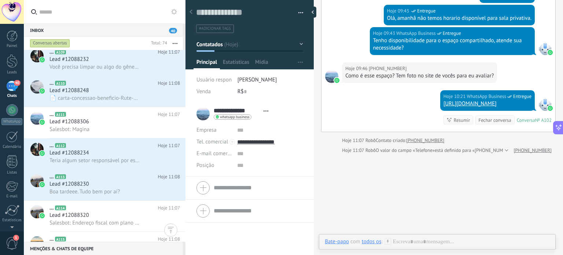
click at [263, 111] on span "Abrir detalhes Copiar nome Desvincular Contato principal" at bounding box center [266, 110] width 12 height 5
click at [257, 122] on link "Abrir detalhes" at bounding box center [248, 120] width 33 height 7
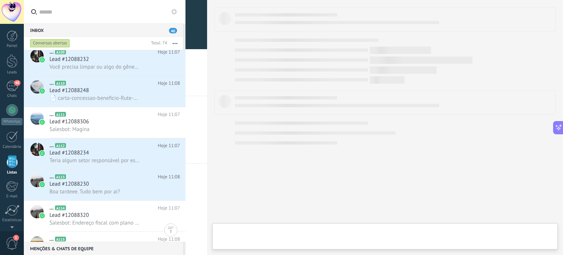
scroll to position [45, 0]
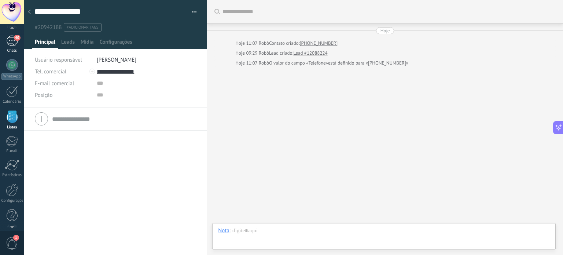
click at [13, 42] on div "40" at bounding box center [12, 41] width 12 height 11
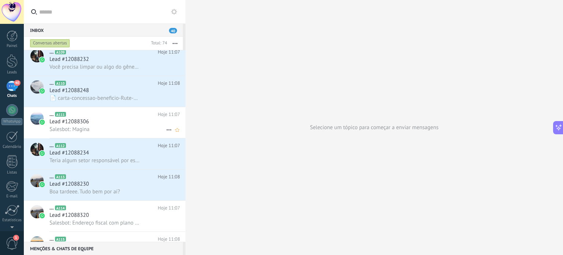
click at [136, 124] on div "Lead #12088306" at bounding box center [114, 121] width 130 height 7
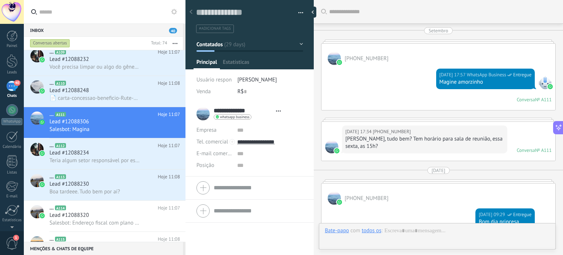
type textarea "**********"
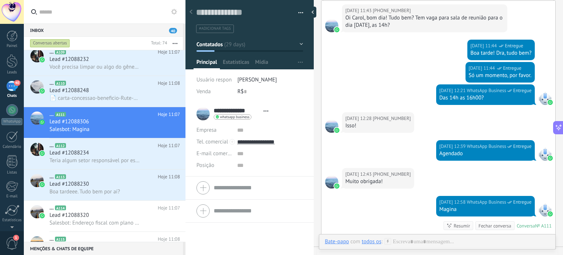
scroll to position [1762, 0]
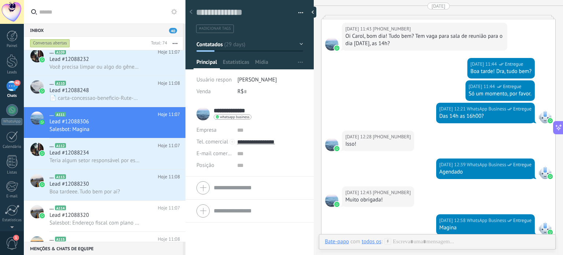
click at [234, 112] on input "**********" at bounding box center [237, 110] width 46 height 7
click at [224, 186] on form "Empresa Tel. comercial Comercial direto Celular Faz Casa Outros Tel. comercial …" at bounding box center [249, 187] width 106 height 18
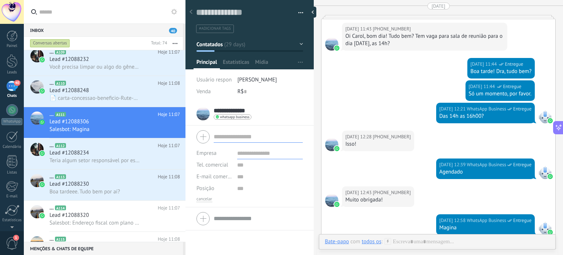
click at [235, 107] on input "**********" at bounding box center [237, 110] width 46 height 7
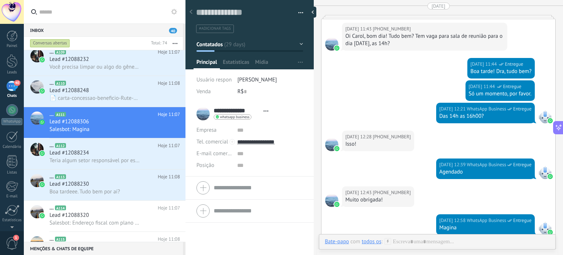
click at [262, 112] on span "Abrir detalhes Copiar nome Desvincular Contato principal" at bounding box center [266, 110] width 12 height 5
click at [260, 119] on link "Abrir detalhes" at bounding box center [248, 120] width 33 height 7
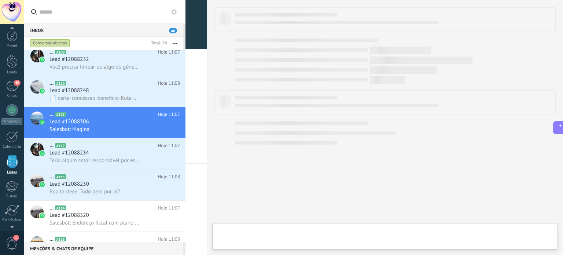
scroll to position [45, 0]
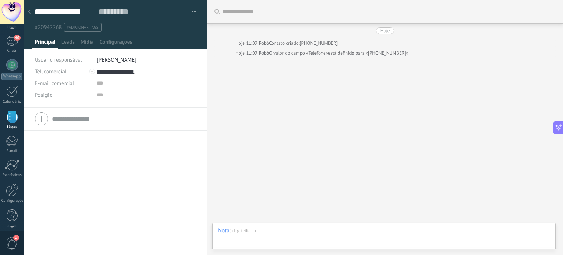
click at [83, 10] on input "**********" at bounding box center [65, 11] width 62 height 11
type input "******"
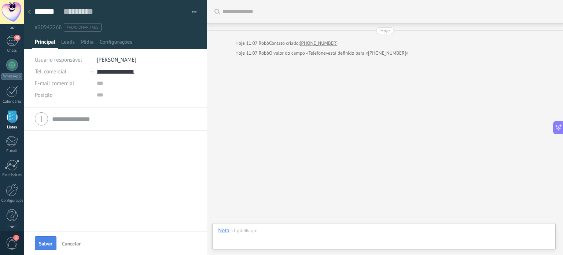
click at [46, 245] on span "Salvar" at bounding box center [46, 243] width 14 height 5
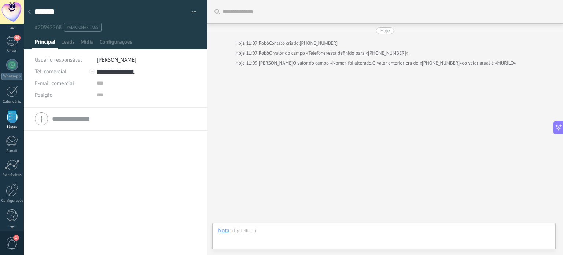
click at [26, 11] on div at bounding box center [29, 12] width 10 height 14
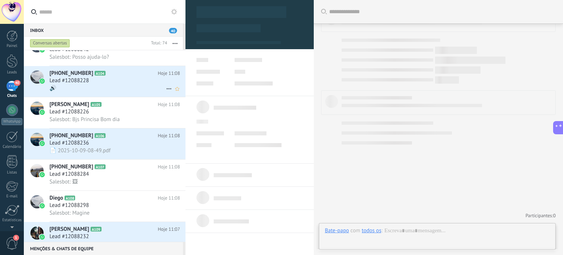
scroll to position [147, 0]
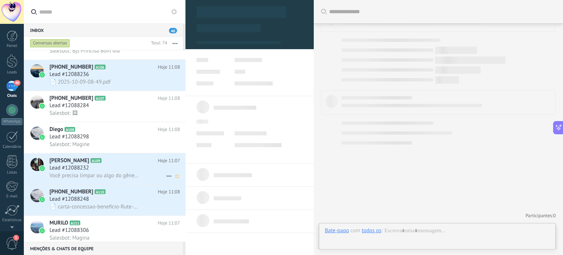
click at [114, 179] on span "Você precisa limpar ou algo do gênero?" at bounding box center [94, 175] width 90 height 7
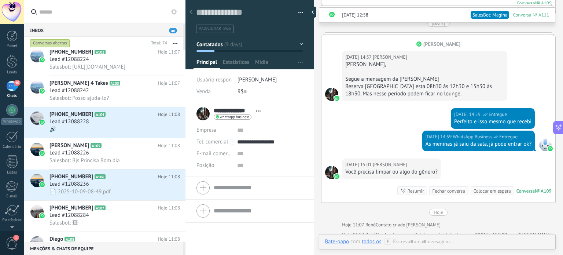
scroll to position [110, 0]
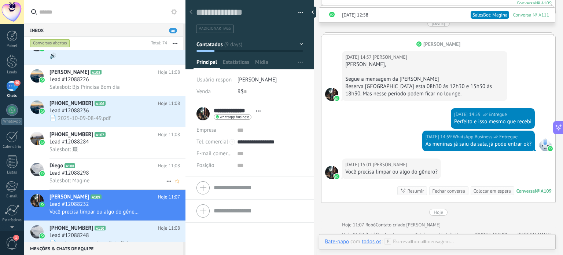
click at [66, 177] on span "Lead #12088298" at bounding box center [69, 172] width 40 height 7
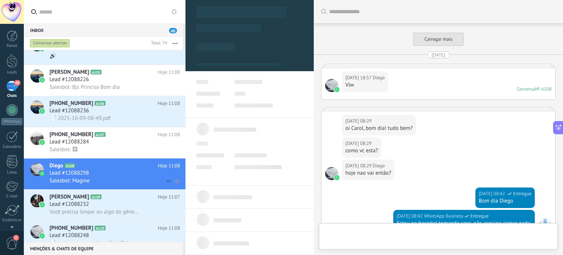
type textarea "**********"
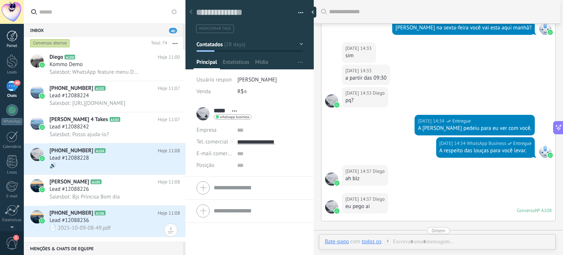
click at [12, 35] on div at bounding box center [12, 35] width 11 height 11
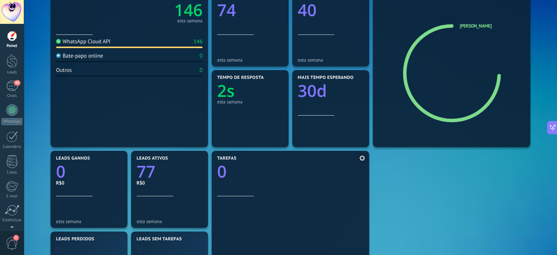
scroll to position [147, 0]
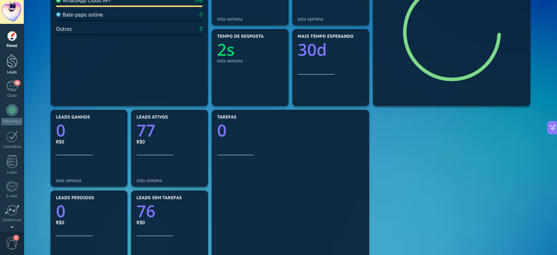
click at [11, 67] on div at bounding box center [12, 61] width 11 height 14
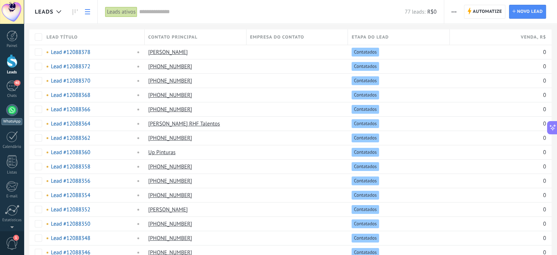
click at [8, 110] on div at bounding box center [12, 110] width 12 height 12
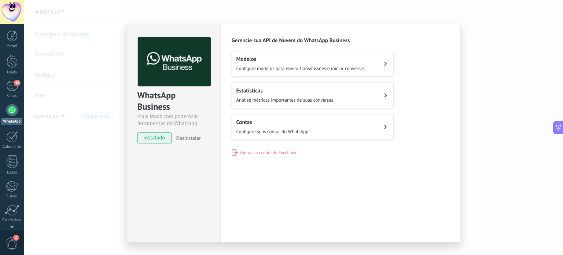
click at [377, 168] on div "Configurações Autorização Esta aba registra os usuários que permitiram acesso à…" at bounding box center [340, 133] width 240 height 218
click at [494, 84] on div "WhatsApp Business Mais leads com poderosas ferramentas do Whatsapp instalado De…" at bounding box center [293, 127] width 539 height 255
click at [151, 141] on span "instalado" at bounding box center [154, 137] width 33 height 11
click at [302, 121] on h2 "Contas" at bounding box center [272, 122] width 72 height 7
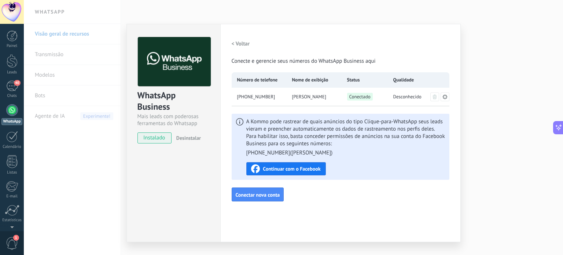
click at [306, 169] on span "Continuar com o Facebook" at bounding box center [292, 168] width 58 height 5
click at [12, 38] on div at bounding box center [12, 35] width 11 height 11
